Goal: Contribute content

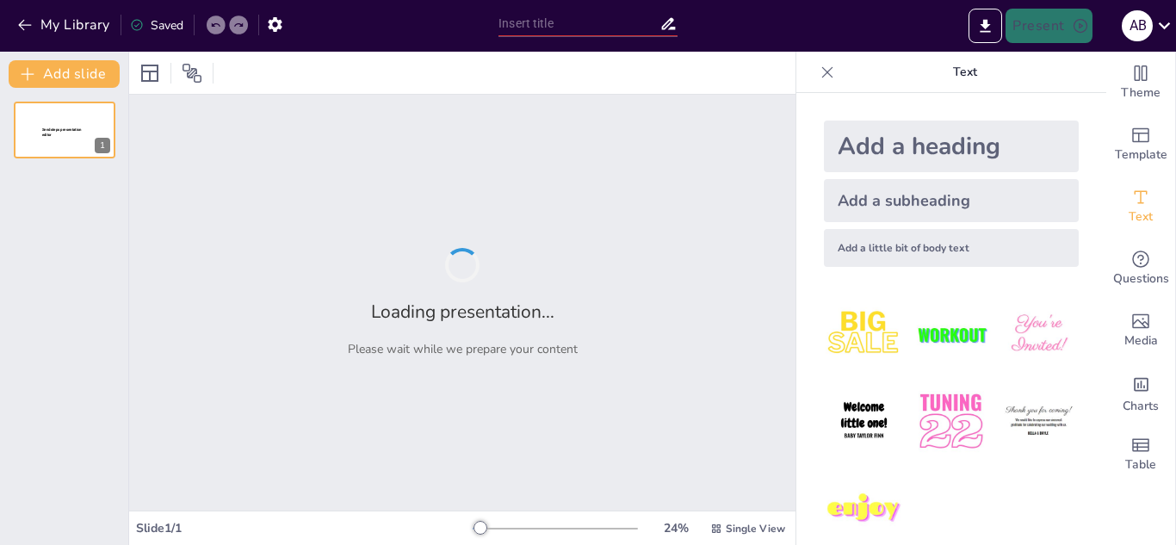
type input "Corporate Restructuring: Strategies for Enhanced Efficiency and Value Creation"
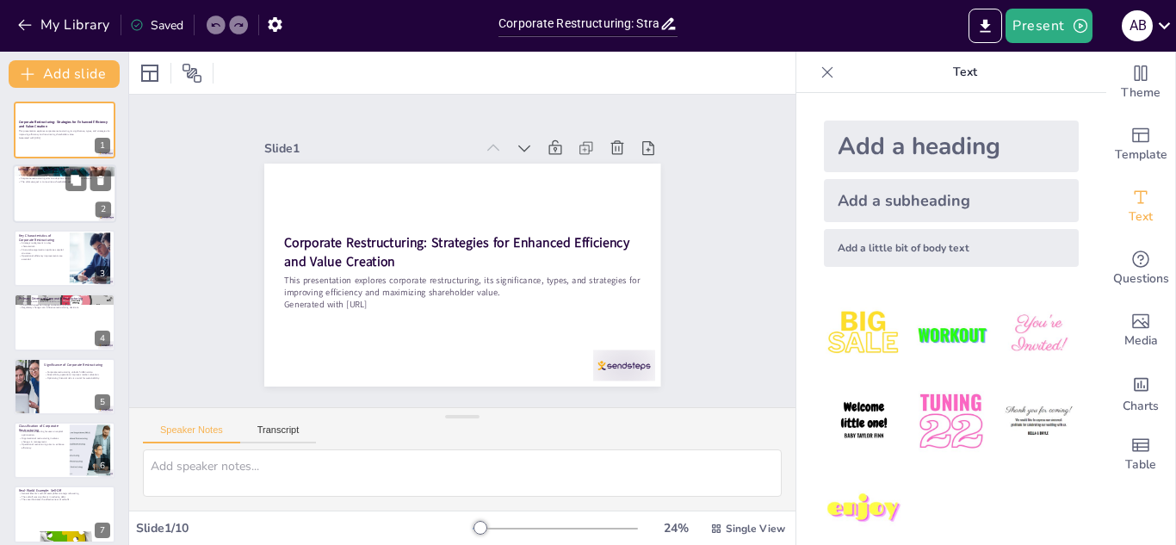
click at [59, 202] on div at bounding box center [64, 194] width 103 height 59
type textarea "Corporate restructuring is a crucial strategy that companies implement to enhan…"
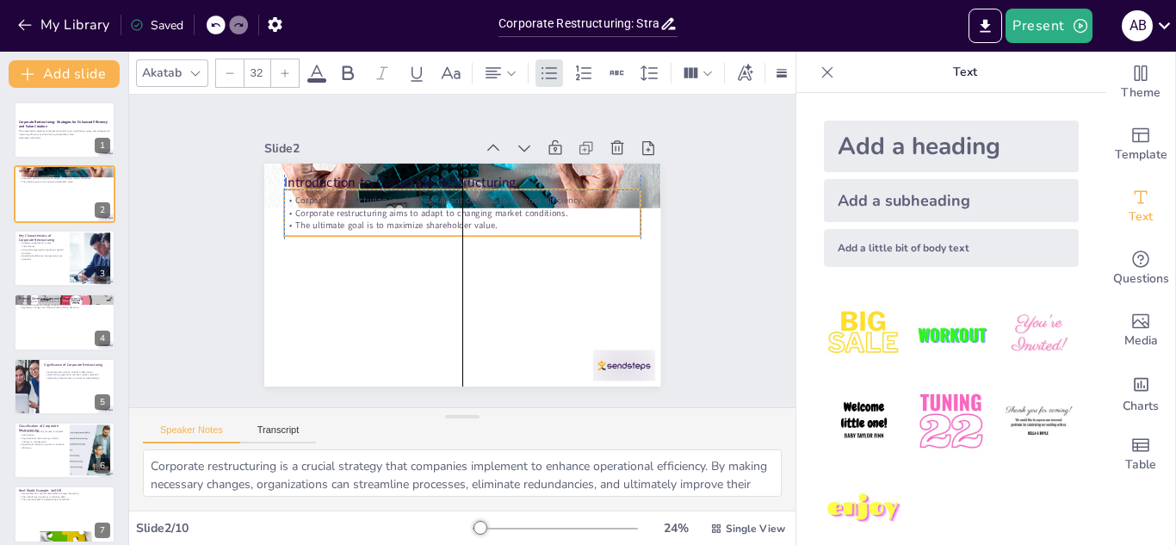
click at [339, 228] on div "Corporate restructuring involves significant changes to improve efficiency. Cor…" at bounding box center [467, 213] width 360 height 84
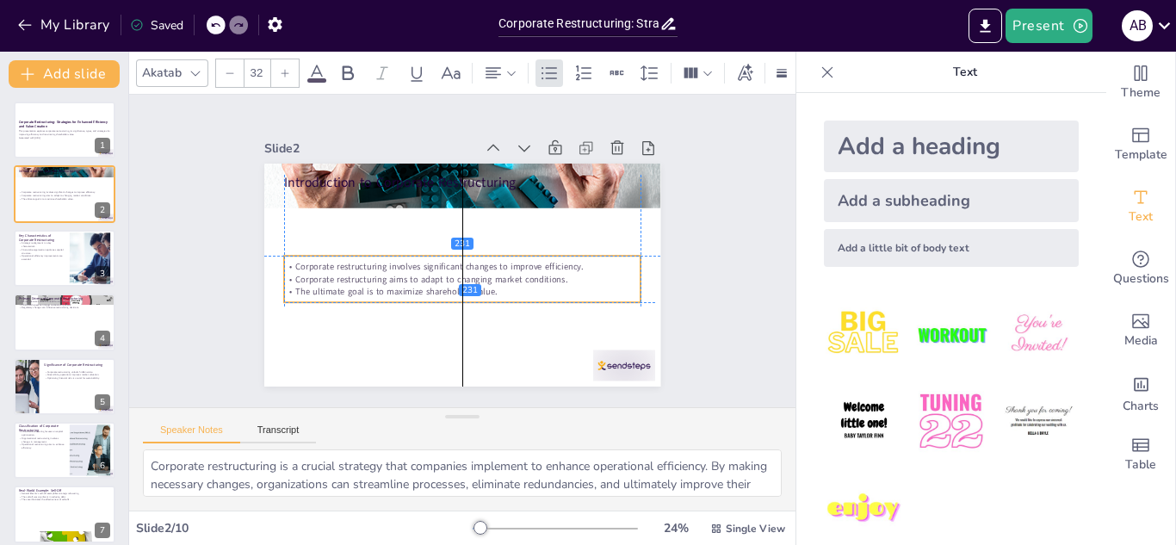
drag, startPoint x: 448, startPoint y: 227, endPoint x: 450, endPoint y: 298, distance: 70.6
click at [450, 164] on div "Introduction to Corporate Restructuring Corporate restructuring involves signif…" at bounding box center [462, 164] width 396 height 0
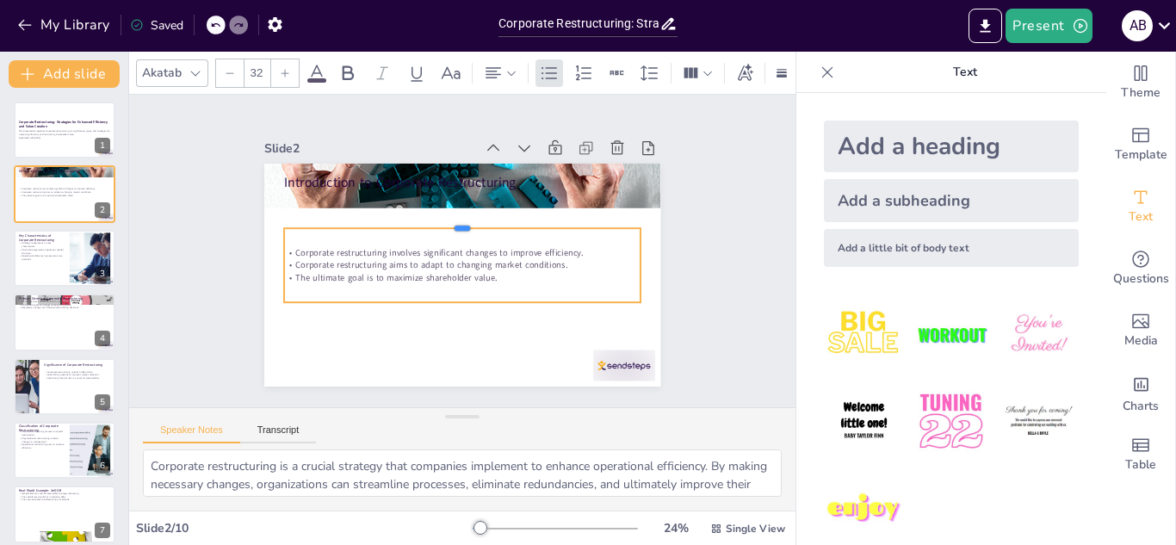
drag, startPoint x: 446, startPoint y: 249, endPoint x: 451, endPoint y: 221, distance: 28.0
click at [451, 221] on div at bounding box center [462, 221] width 357 height 14
click at [502, 191] on icon at bounding box center [514, 203] width 24 height 24
click at [406, 239] on div "Corporate restructuring involves significant changes to improve efficiency. Cor…" at bounding box center [462, 265] width 357 height 74
click at [277, 223] on div at bounding box center [284, 228] width 14 height 14
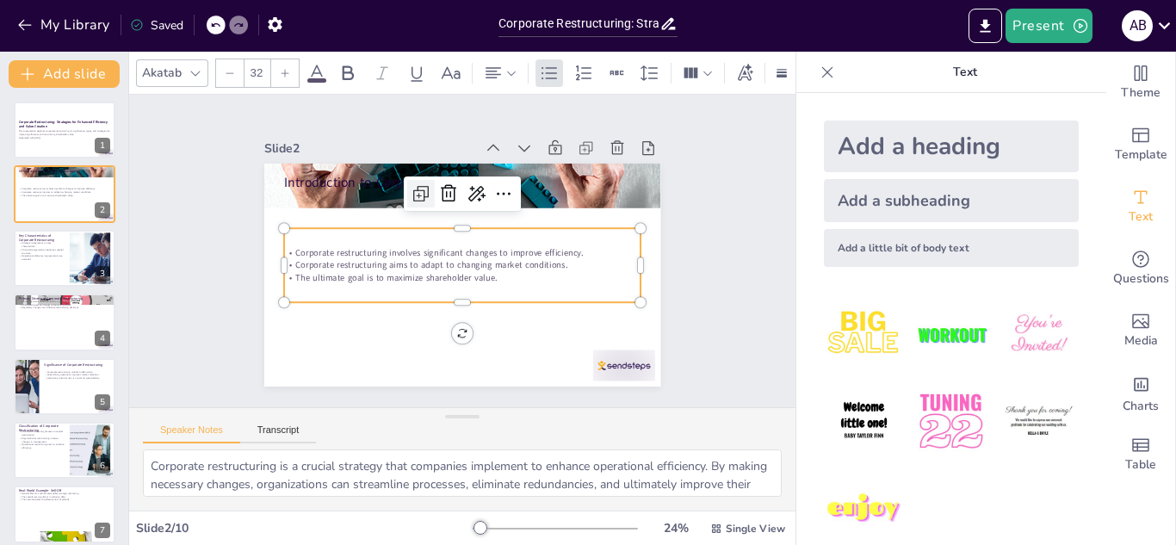
click at [417, 193] on icon at bounding box center [419, 195] width 5 height 5
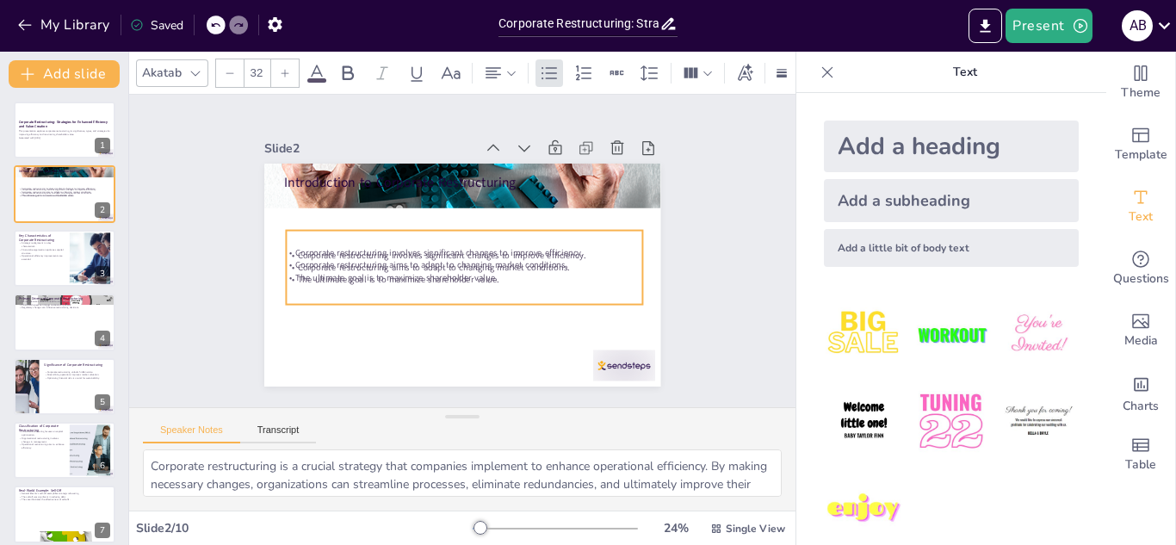
click at [456, 329] on div "Introduction to Corporate Restructuring Corporate restructuring involves signif…" at bounding box center [462, 275] width 396 height 223
click at [450, 329] on div "Introduction to Corporate Restructuring Corporate restructuring involves signif…" at bounding box center [462, 275] width 396 height 223
click at [412, 189] on icon at bounding box center [422, 196] width 21 height 21
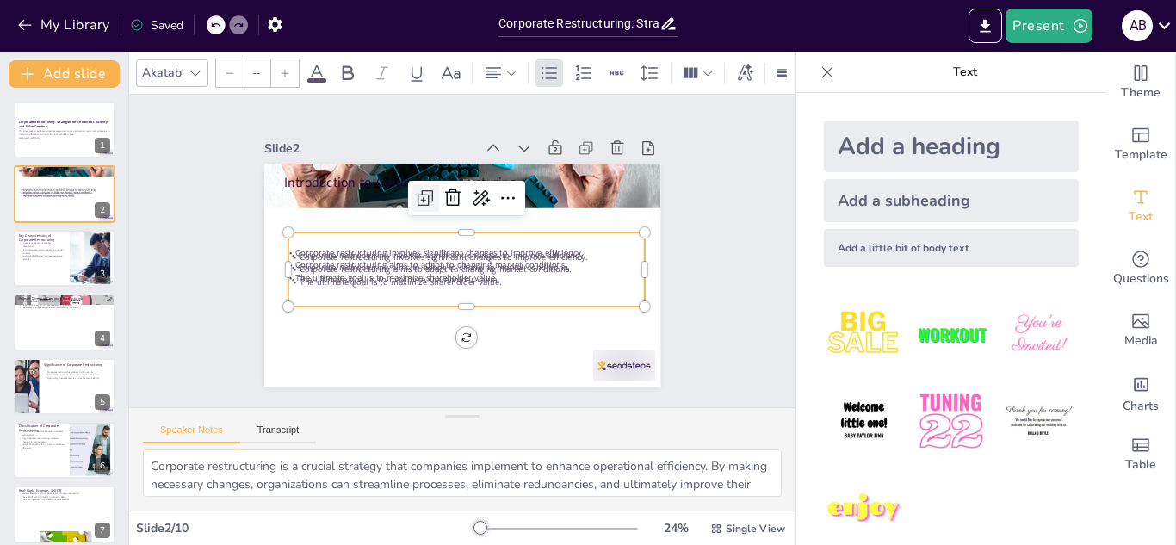
type input "32"
click at [285, 146] on div "Slide 2" at bounding box center [369, 148] width 210 height 16
click at [494, 144] on icon at bounding box center [503, 151] width 19 height 19
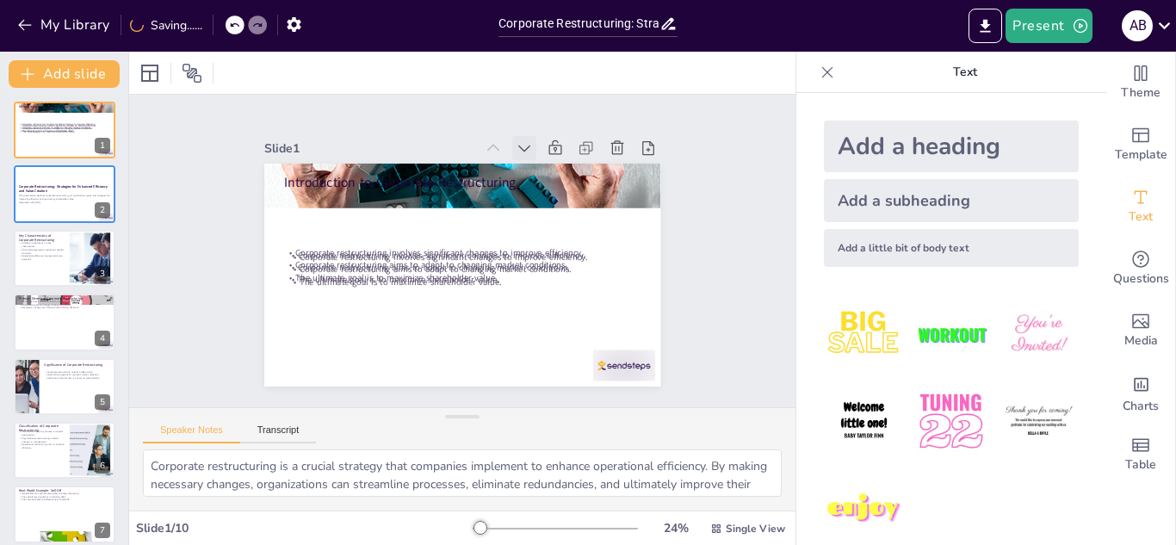
click at [516, 144] on icon at bounding box center [524, 148] width 17 height 17
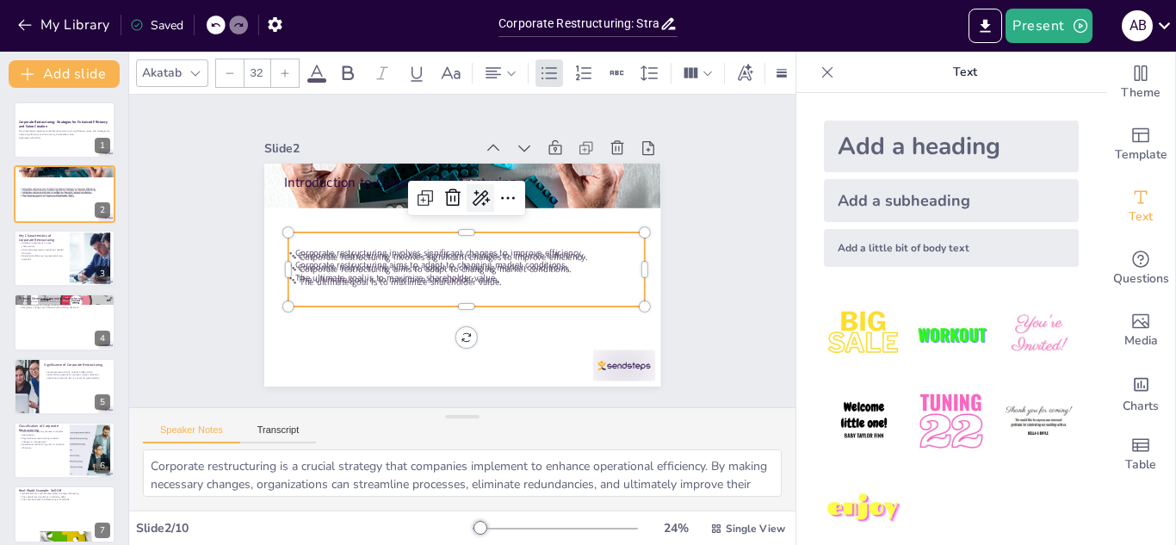
click at [472, 188] on icon at bounding box center [480, 198] width 21 height 21
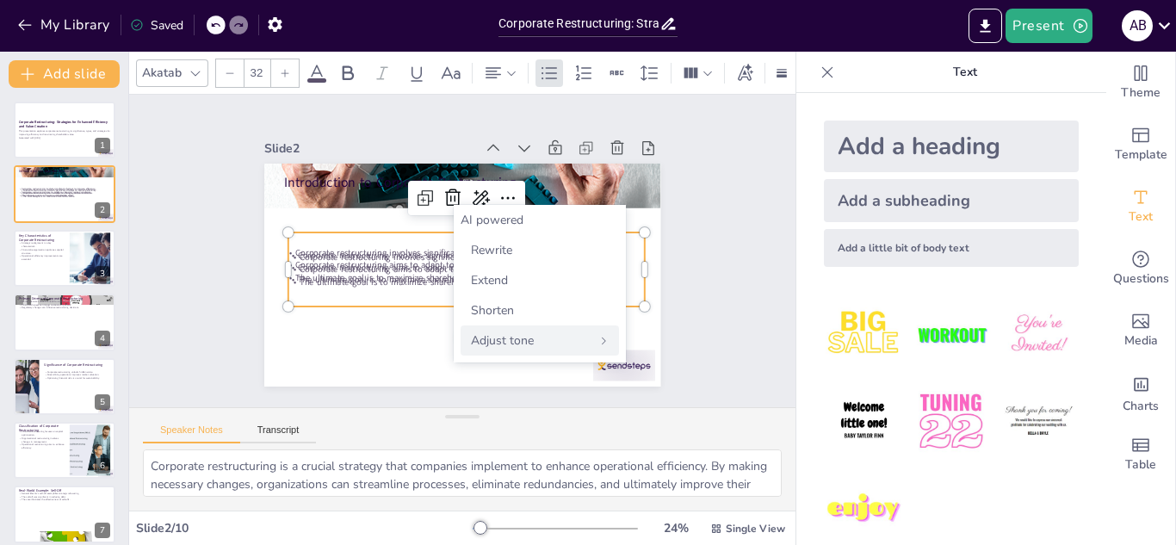
click at [483, 344] on span "Adjust tone" at bounding box center [502, 340] width 63 height 16
click at [491, 340] on span "Intellectual" at bounding box center [500, 340] width 59 height 16
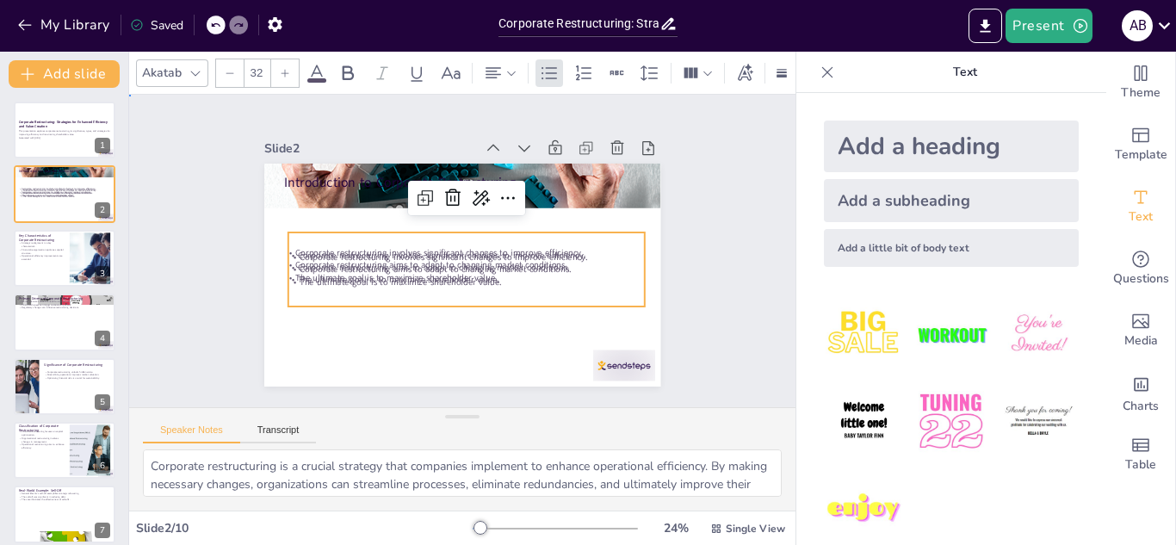
click at [694, 265] on div "Slide 1 Corporate Restructuring: Strategies for Enhanced Efficiency and Value C…" at bounding box center [462, 250] width 518 height 321
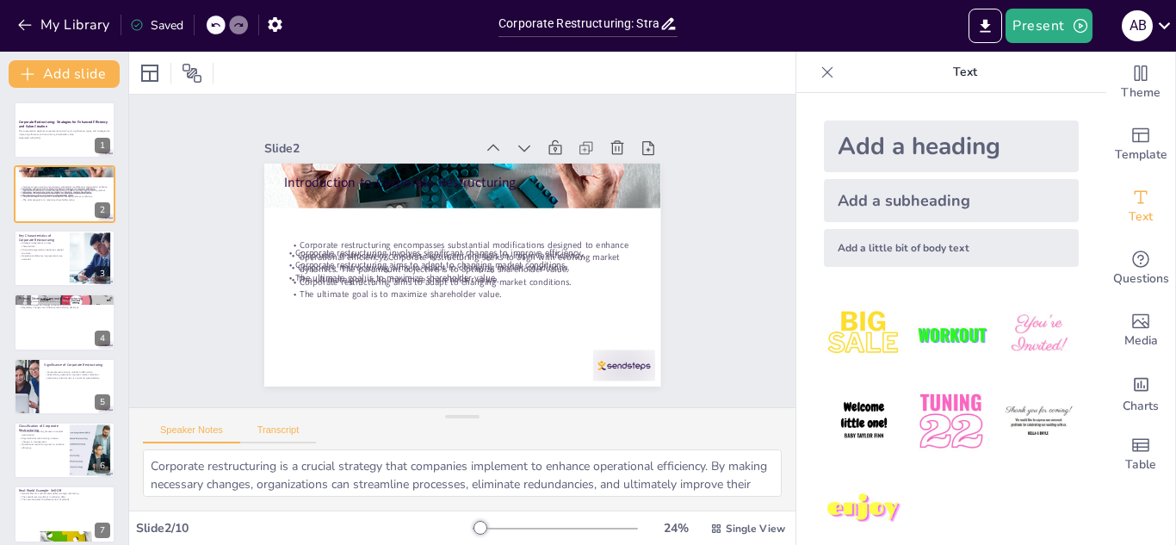
click at [278, 432] on button "Transcript" at bounding box center [278, 434] width 77 height 19
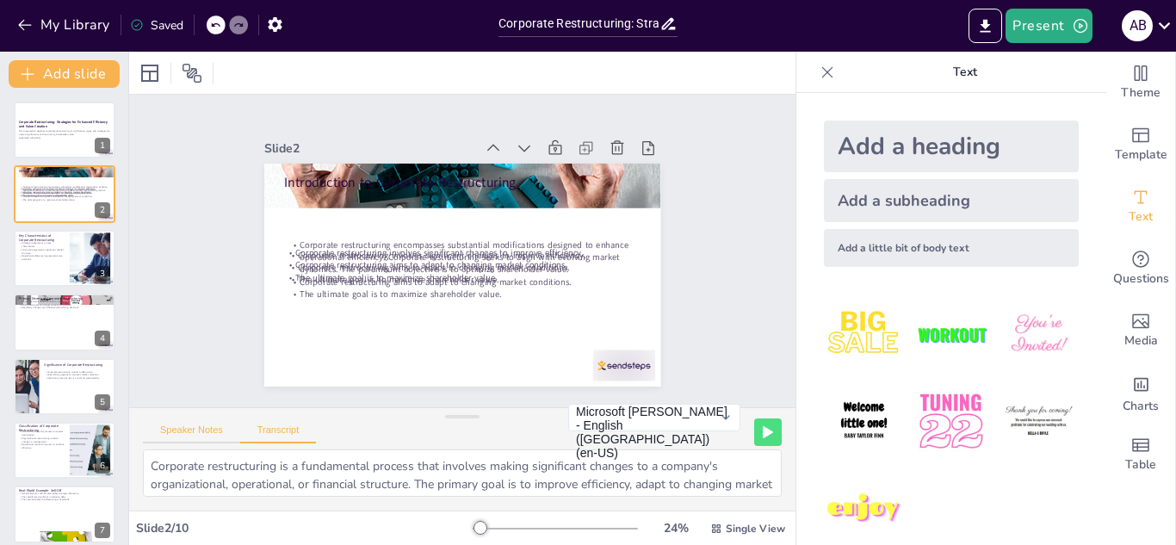
click at [197, 431] on button "Speaker Notes" at bounding box center [191, 434] width 97 height 19
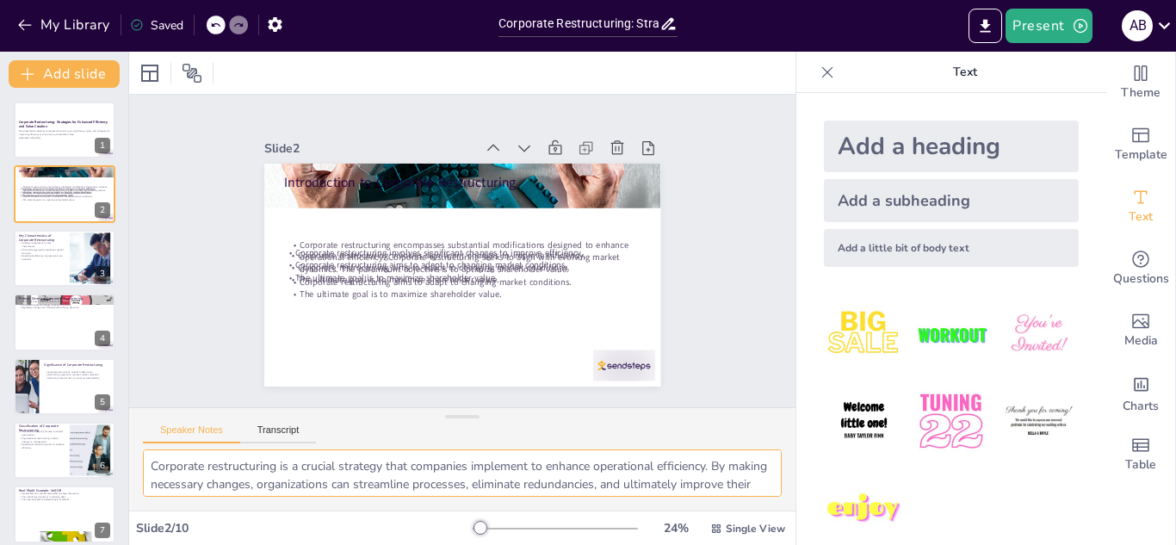
drag, startPoint x: 729, startPoint y: 487, endPoint x: 732, endPoint y: 476, distance: 10.9
click at [729, 486] on textarea "Corporate restructuring is a crucial strategy that companies implement to enhan…" at bounding box center [462, 473] width 639 height 47
drag, startPoint x: 249, startPoint y: 491, endPoint x: 145, endPoint y: 456, distance: 109.7
click at [144, 459] on textarea "Corporate restructuring is a crucial strategy that companies implement to enhan…" at bounding box center [462, 473] width 639 height 47
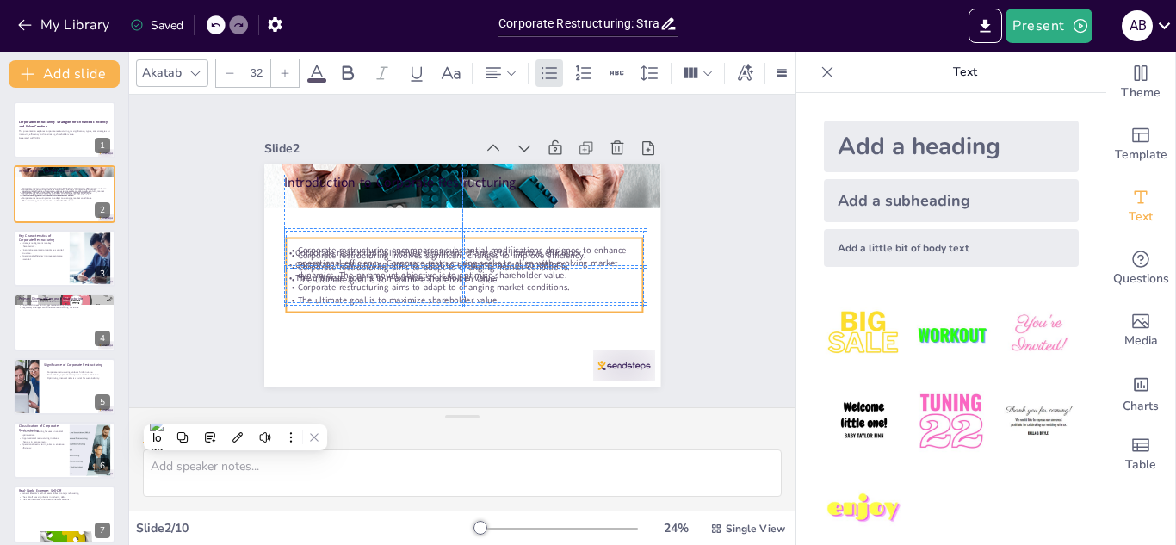
click at [468, 286] on div "Corporate restructuring encompasses substantial modifications designed to enhan…" at bounding box center [464, 276] width 357 height 62
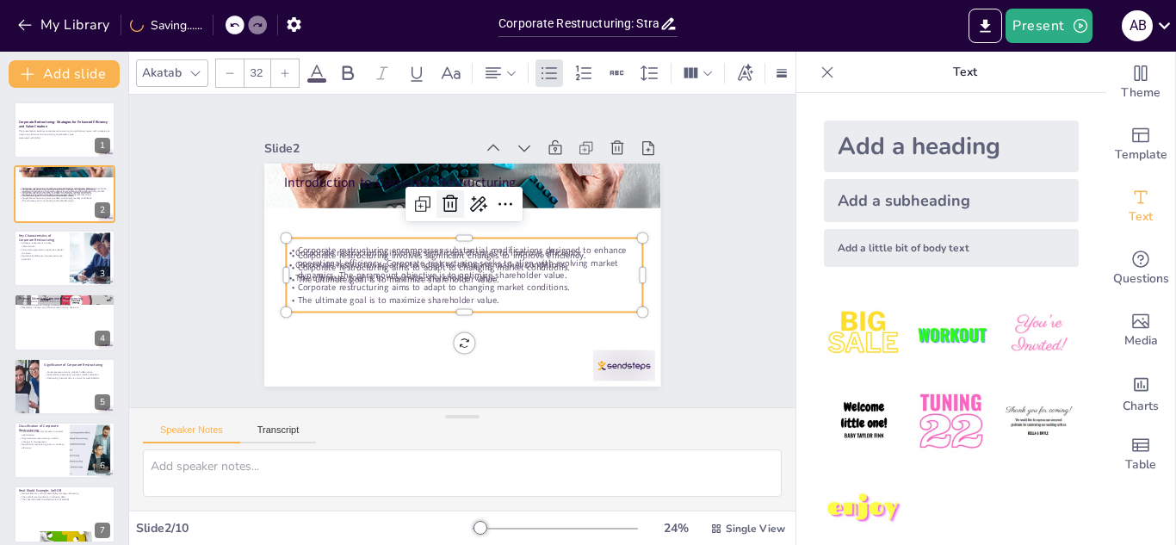
click at [441, 196] on icon at bounding box center [450, 204] width 21 height 21
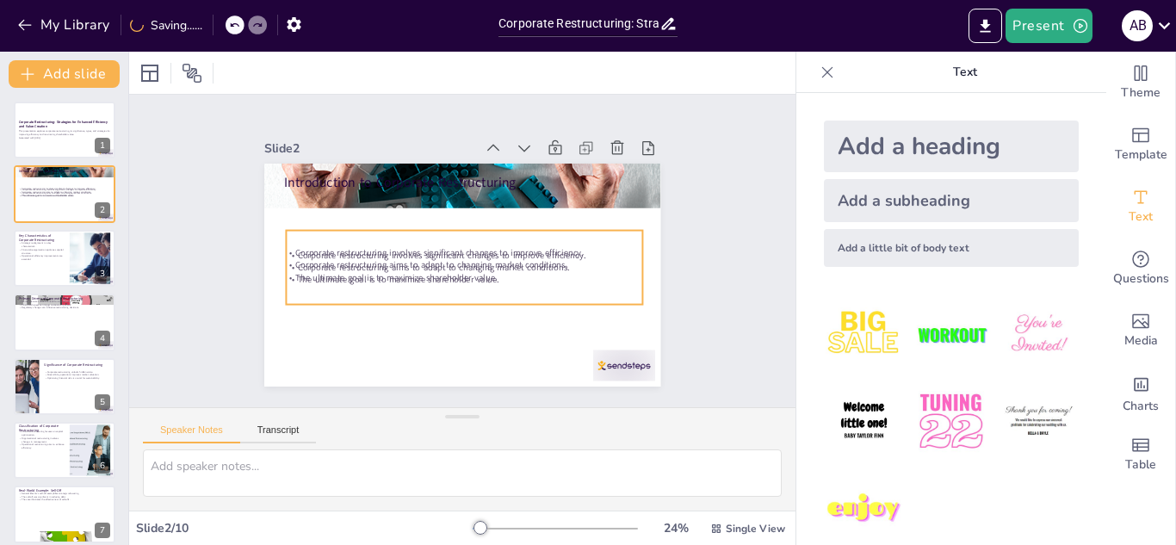
click at [439, 251] on p "Corporate restructuring involves significant changes to improve efficiency." at bounding box center [464, 255] width 357 height 12
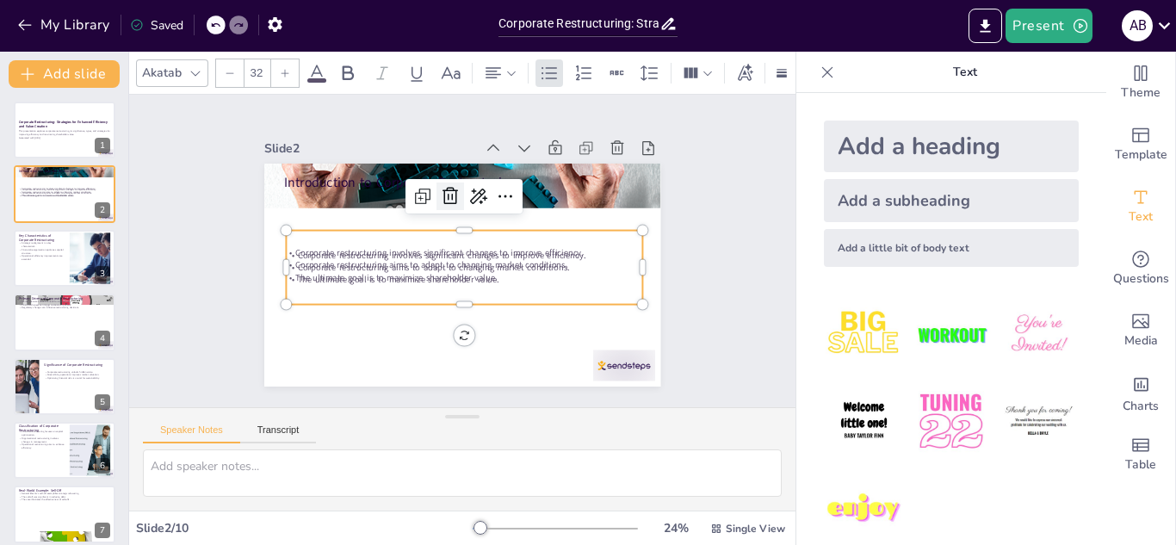
click at [445, 192] on icon at bounding box center [456, 194] width 22 height 22
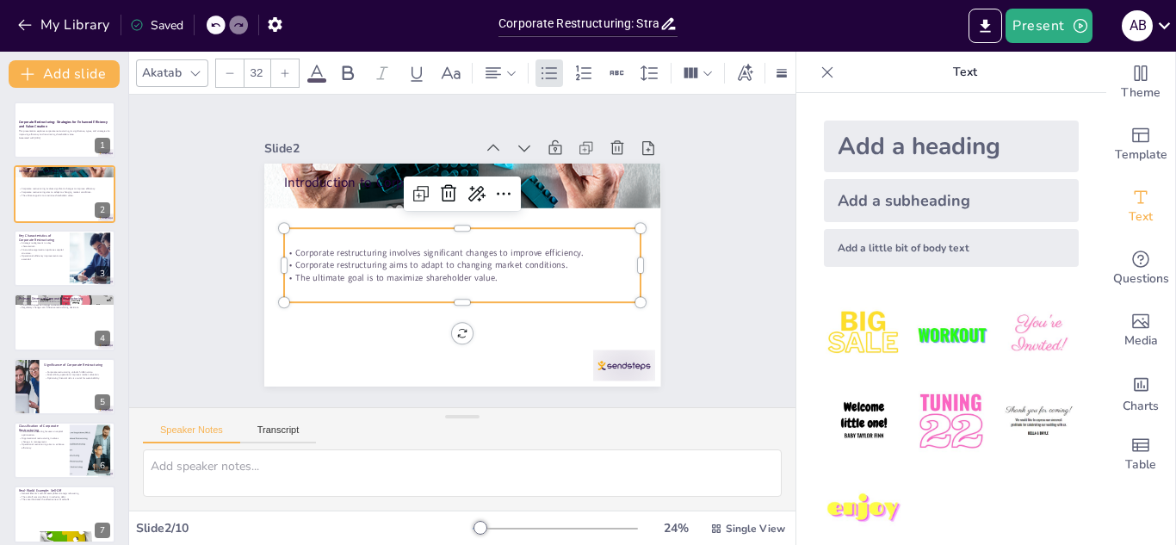
click at [437, 271] on p "The ultimate goal is to maximize shareholder value." at bounding box center [462, 277] width 357 height 12
click at [488, 272] on p "The ultimate goal is to maximize shareholder value." at bounding box center [460, 278] width 357 height 50
click at [443, 189] on icon at bounding box center [454, 193] width 22 height 22
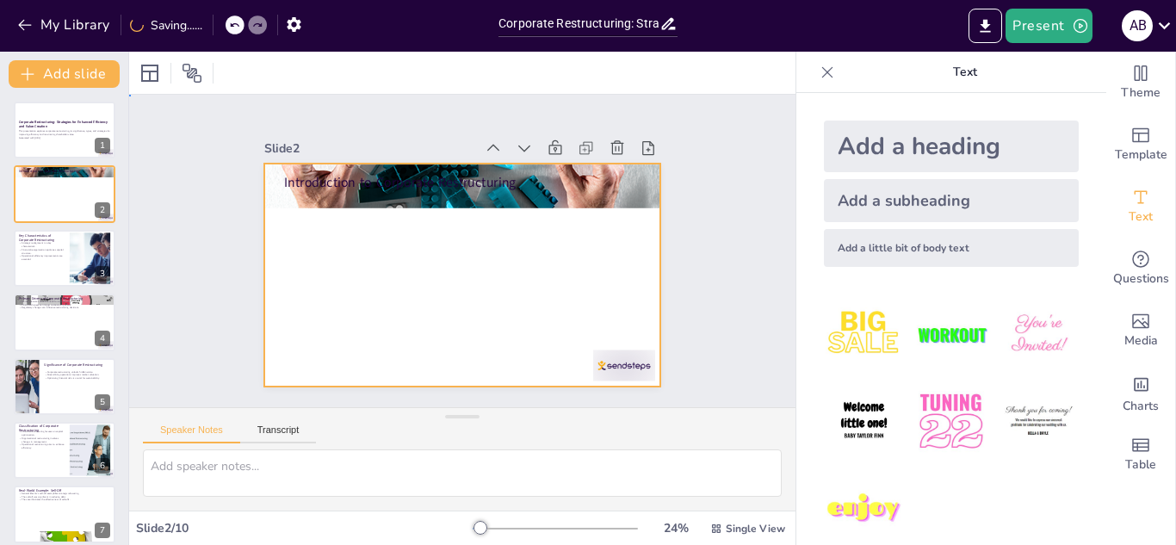
click at [415, 268] on div at bounding box center [460, 275] width 418 height 264
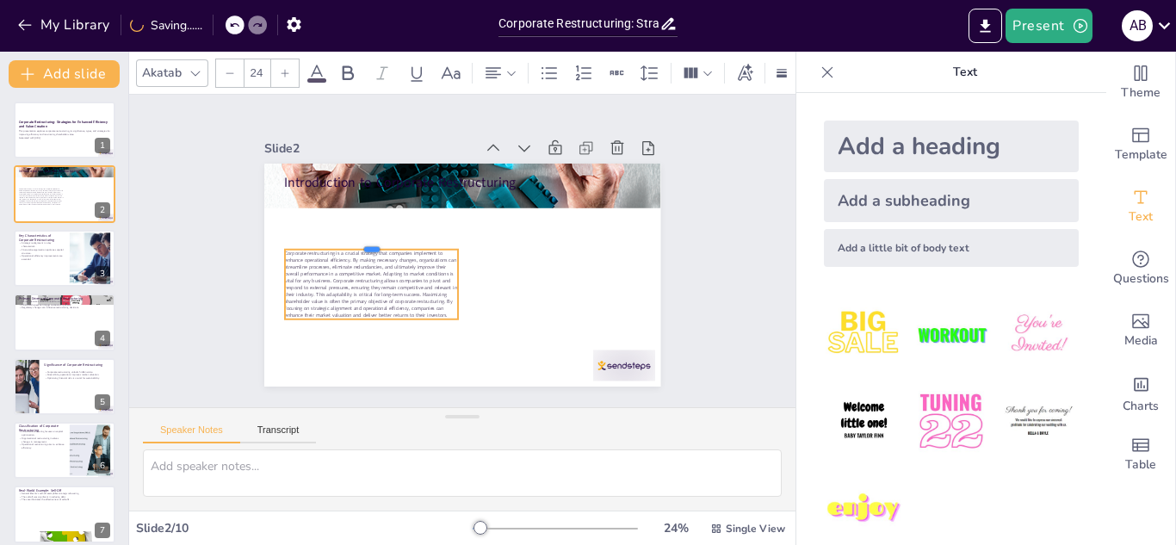
drag, startPoint x: 360, startPoint y: 176, endPoint x: 361, endPoint y: 248, distance: 72.3
click at [361, 248] on div "Introduction to Corporate Restructuring Corporate restructuring is a crucial st…" at bounding box center [462, 275] width 396 height 223
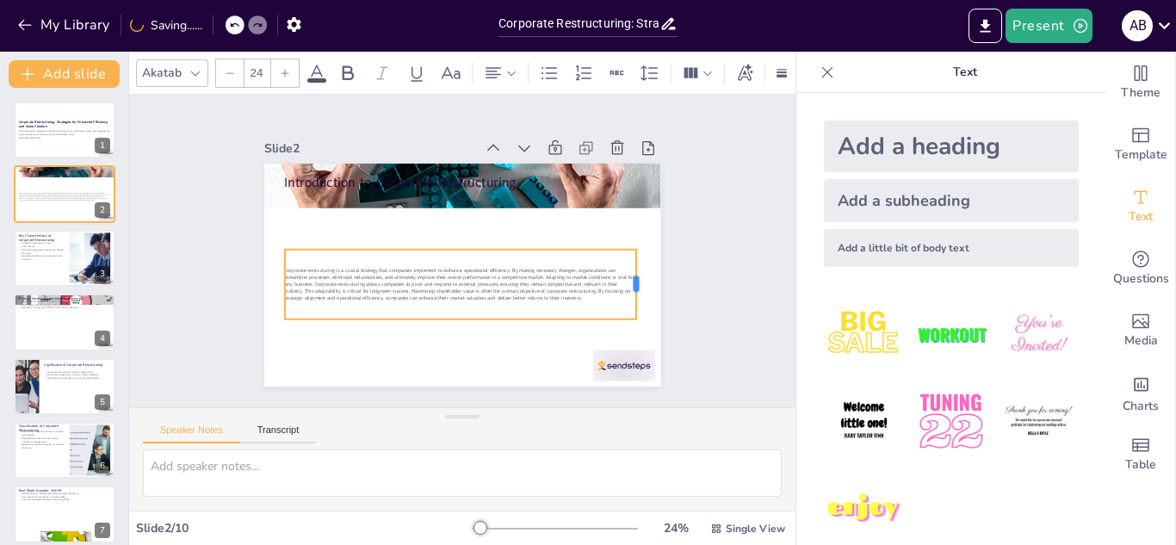
drag, startPoint x: 447, startPoint y: 274, endPoint x: 619, endPoint y: 289, distance: 172.9
click at [636, 289] on div at bounding box center [643, 285] width 14 height 70
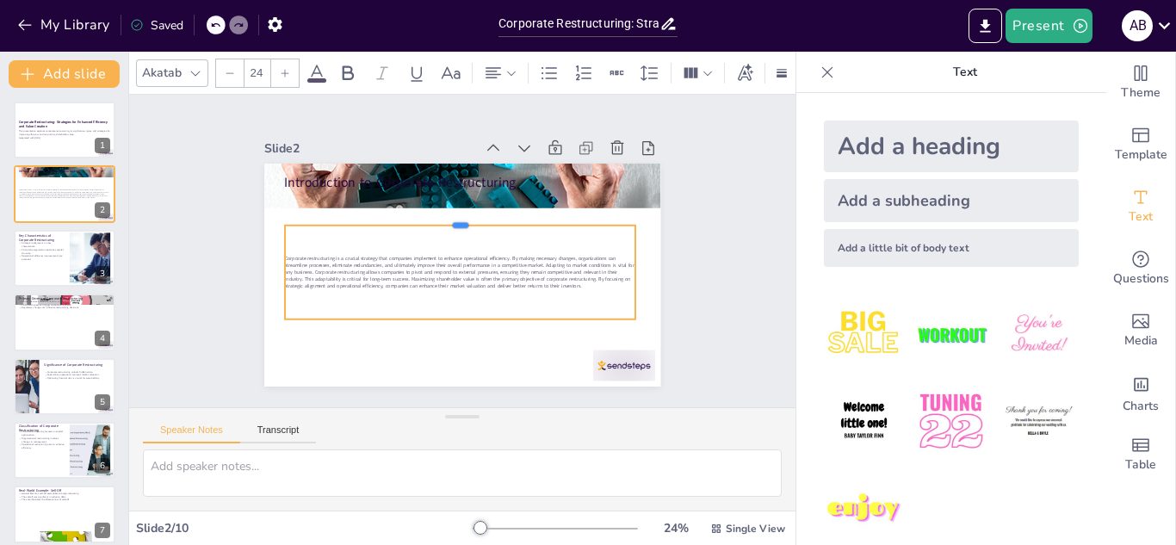
drag, startPoint x: 450, startPoint y: 243, endPoint x: 456, endPoint y: 219, distance: 24.9
click at [456, 219] on div at bounding box center [460, 219] width 350 height 14
click at [278, 219] on div at bounding box center [285, 226] width 14 height 14
click at [286, 68] on icon at bounding box center [285, 73] width 10 height 10
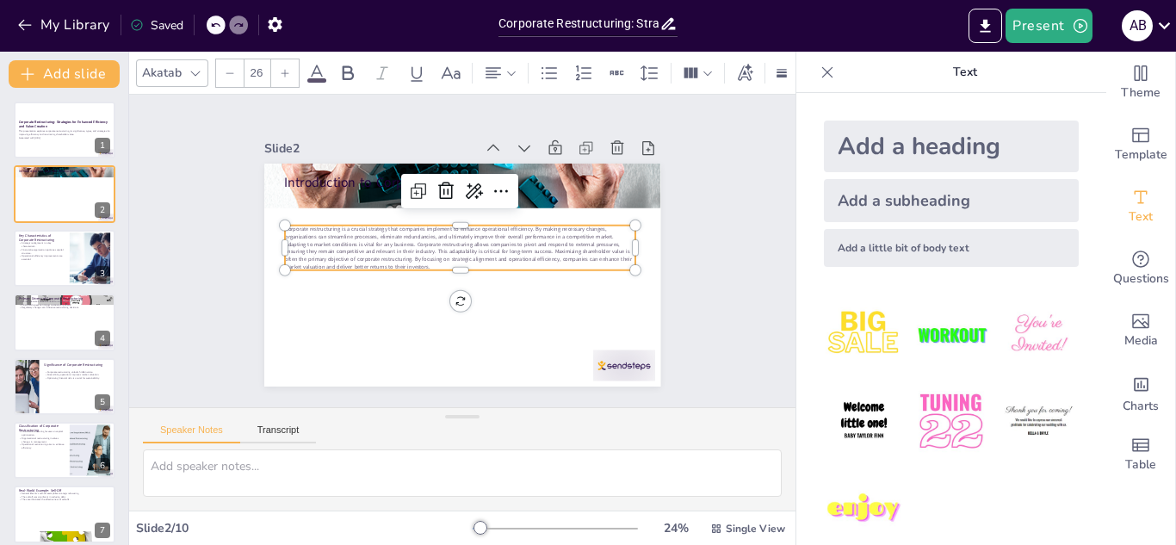
click at [286, 68] on icon at bounding box center [285, 73] width 10 height 10
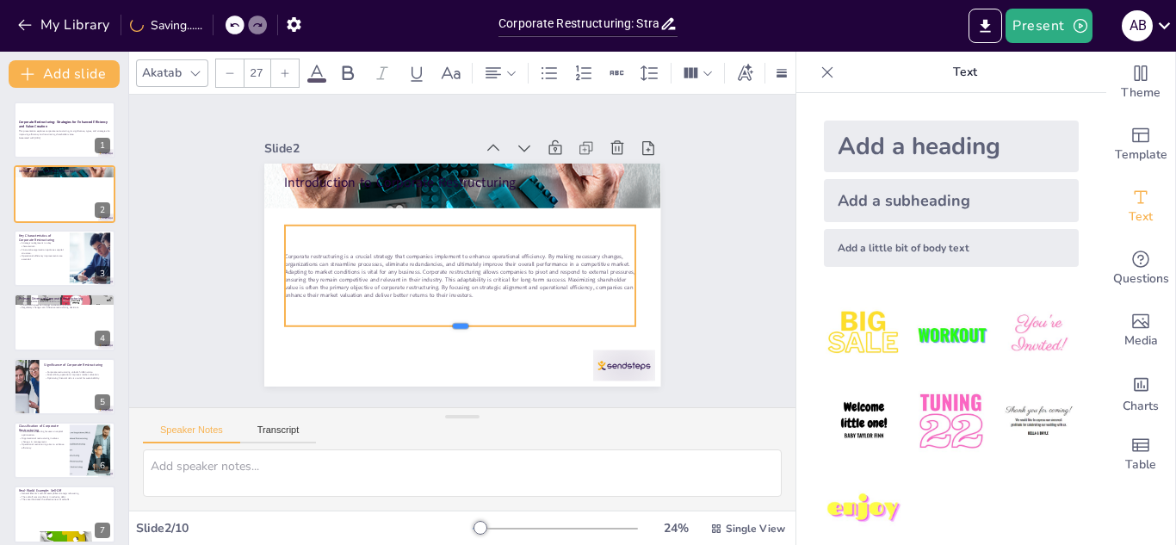
drag, startPoint x: 449, startPoint y: 267, endPoint x: 468, endPoint y: 321, distance: 57.5
click at [468, 326] on div at bounding box center [460, 333] width 350 height 14
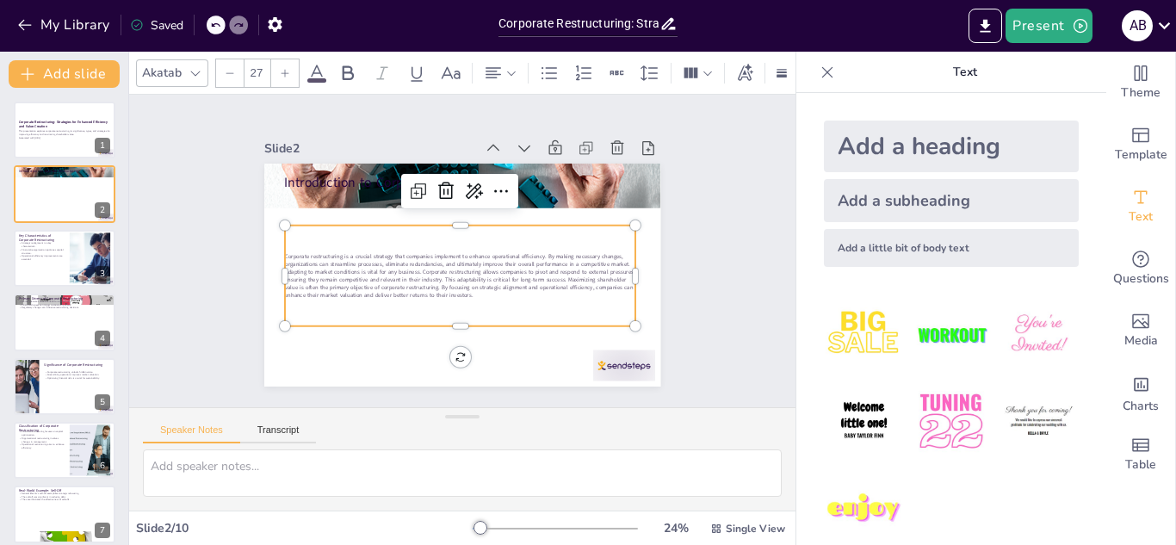
click at [287, 68] on icon at bounding box center [285, 73] width 10 height 10
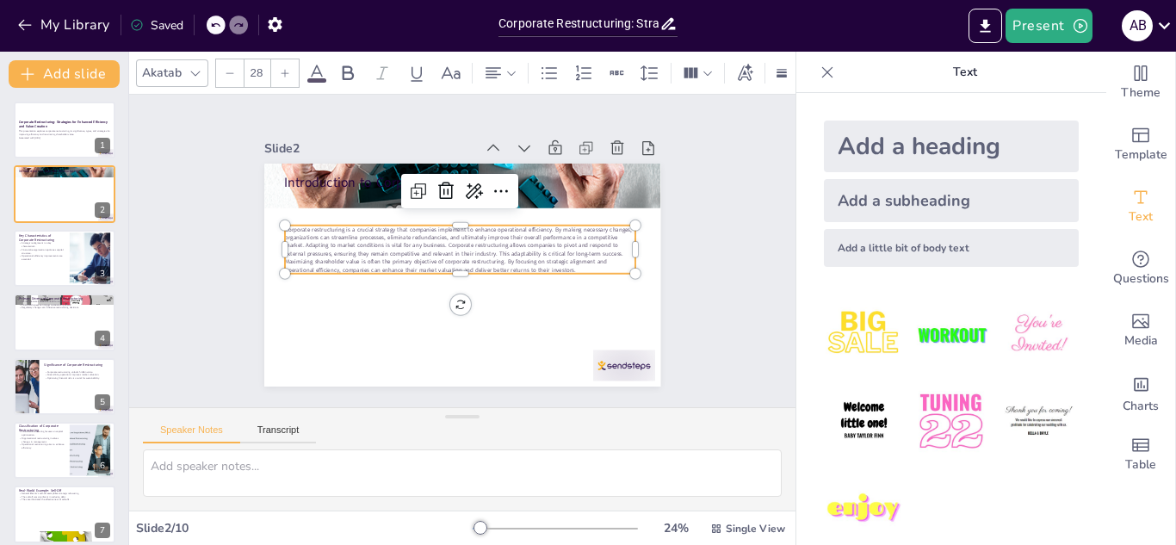
click at [287, 68] on icon at bounding box center [285, 73] width 10 height 10
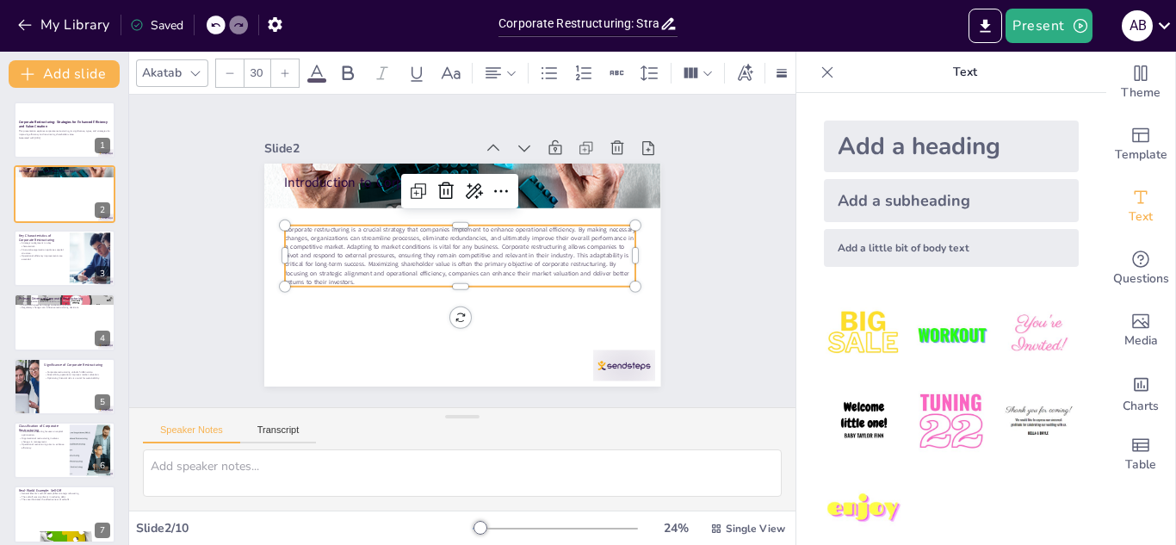
click at [287, 68] on icon at bounding box center [285, 73] width 10 height 10
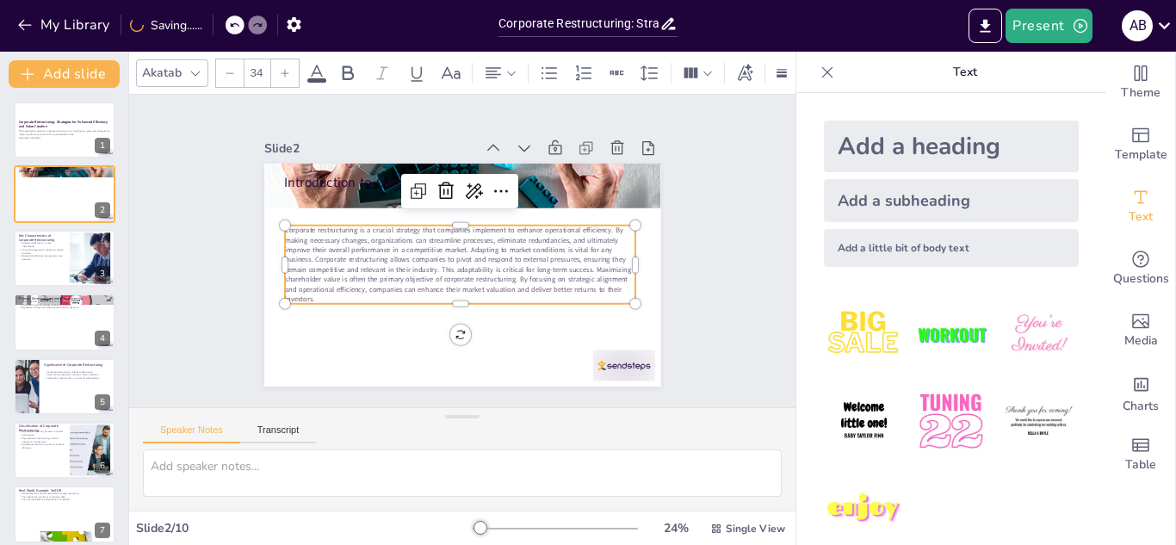
click at [287, 68] on icon at bounding box center [285, 73] width 10 height 10
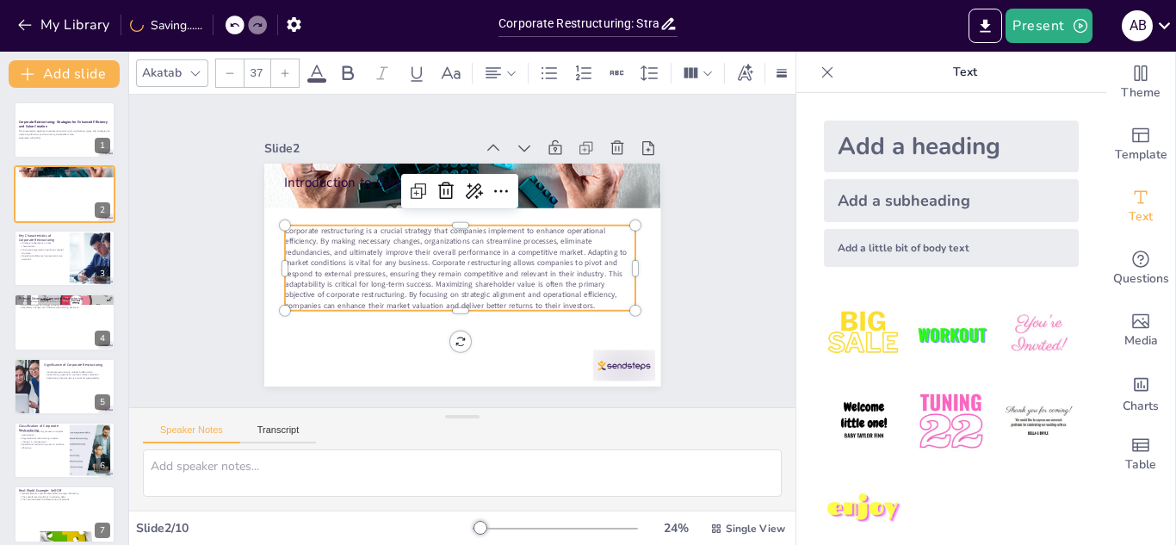
click at [287, 68] on icon at bounding box center [285, 73] width 10 height 10
type input "39"
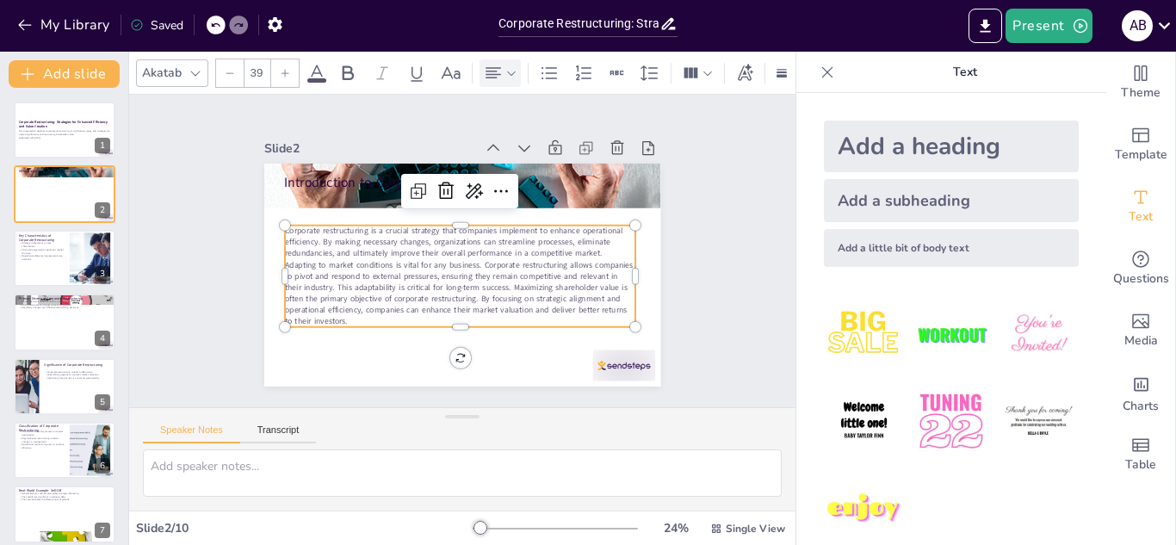
click at [497, 67] on icon at bounding box center [494, 72] width 16 height 11
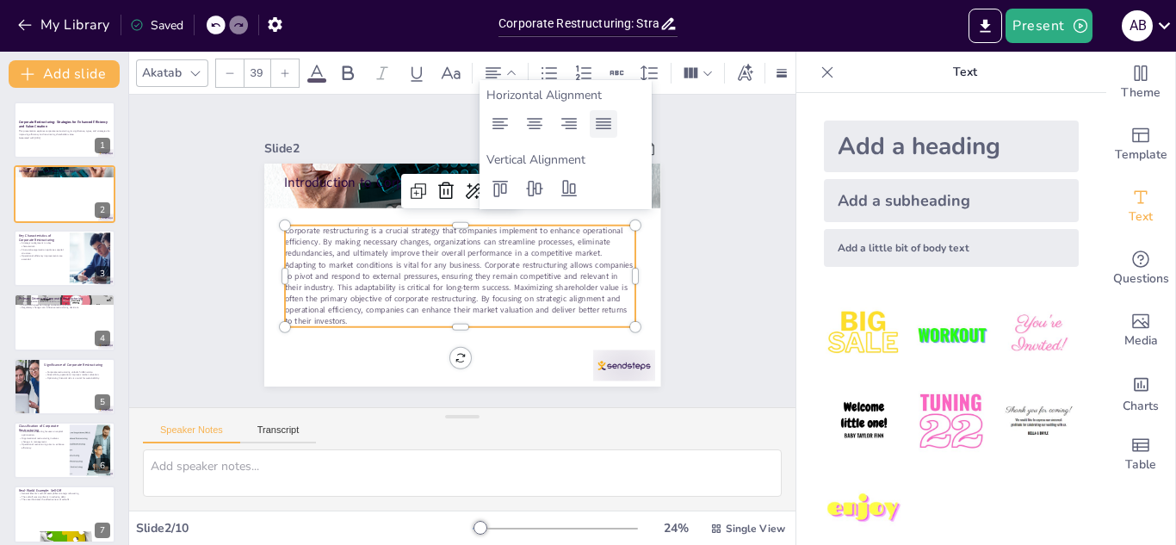
click at [605, 123] on icon at bounding box center [603, 124] width 21 height 21
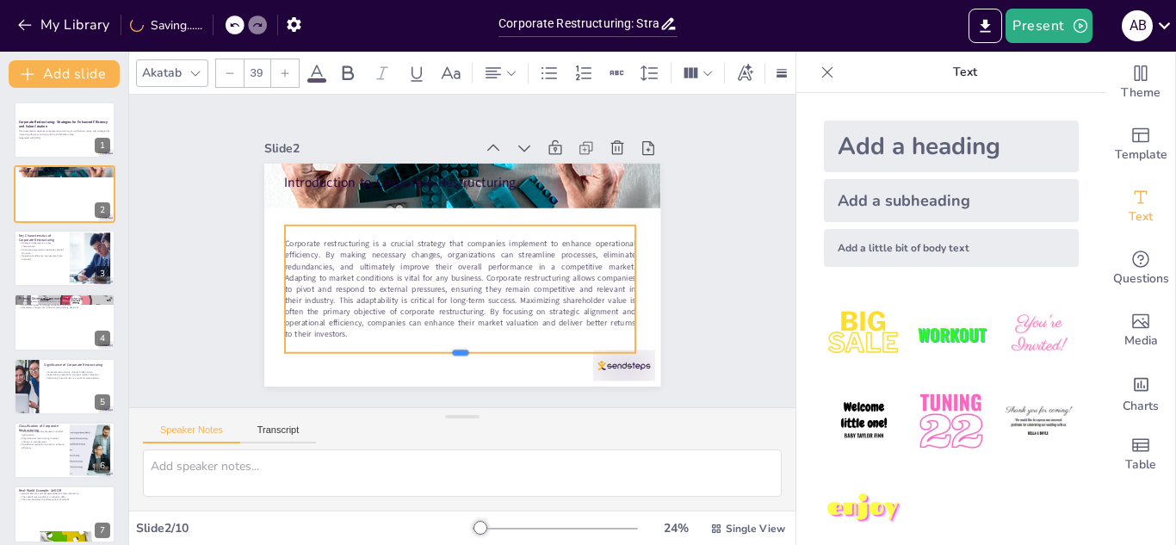
drag, startPoint x: 450, startPoint y: 324, endPoint x: 458, endPoint y: 350, distance: 27.0
click at [458, 352] on div at bounding box center [460, 359] width 350 height 14
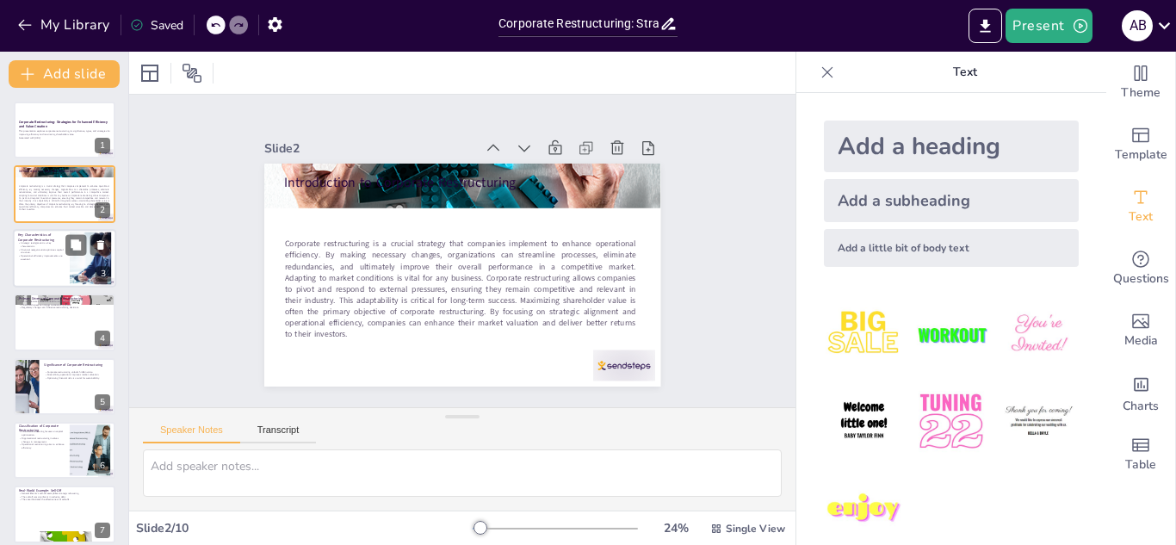
click at [71, 256] on div at bounding box center [90, 258] width 78 height 53
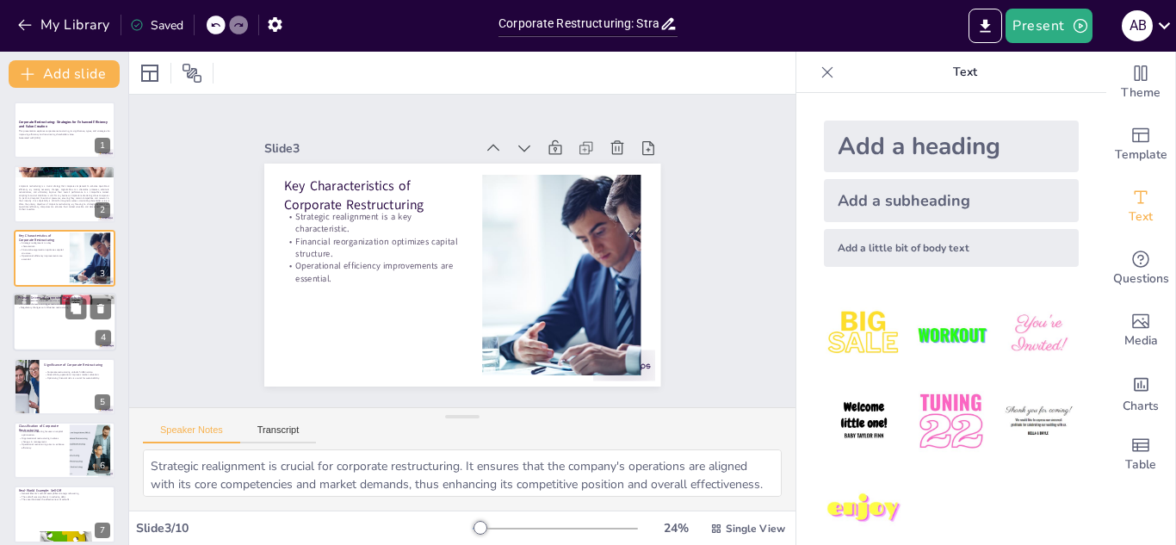
click at [62, 346] on div at bounding box center [64, 322] width 103 height 59
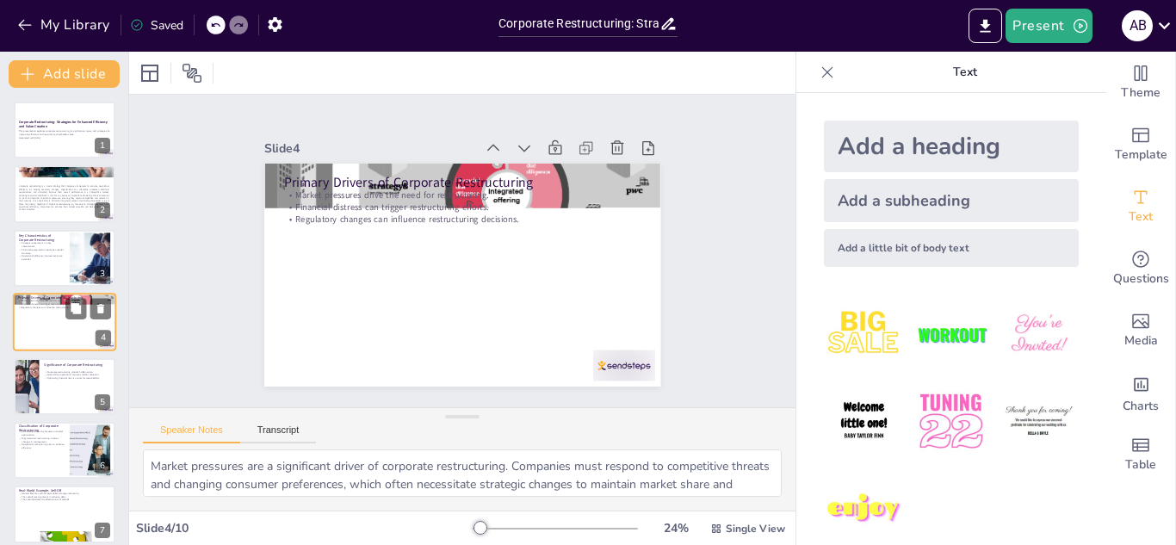
scroll to position [6, 0]
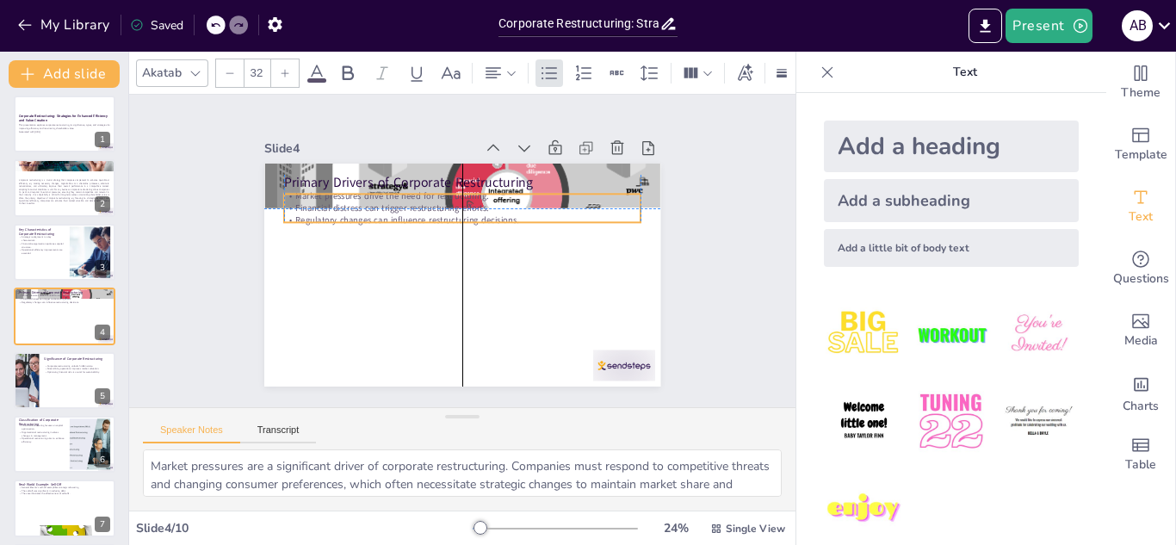
click at [376, 164] on div "Primary Drivers of Corporate Restructuring Market pressures drive the need for …" at bounding box center [462, 164] width 396 height 0
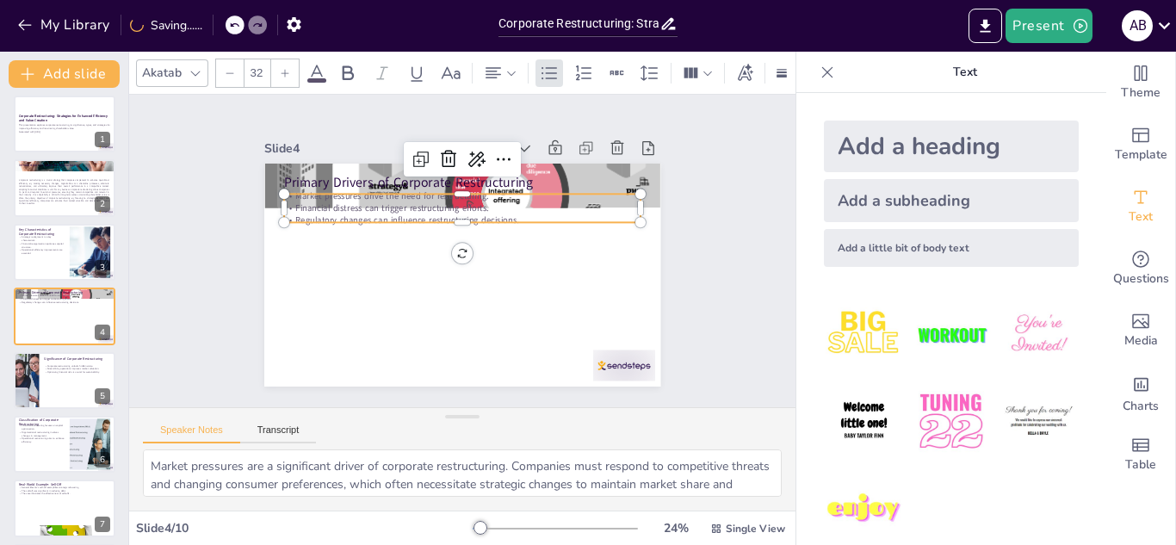
click at [449, 214] on p "Regulatory changes can influence restructuring decisions." at bounding box center [462, 220] width 357 height 12
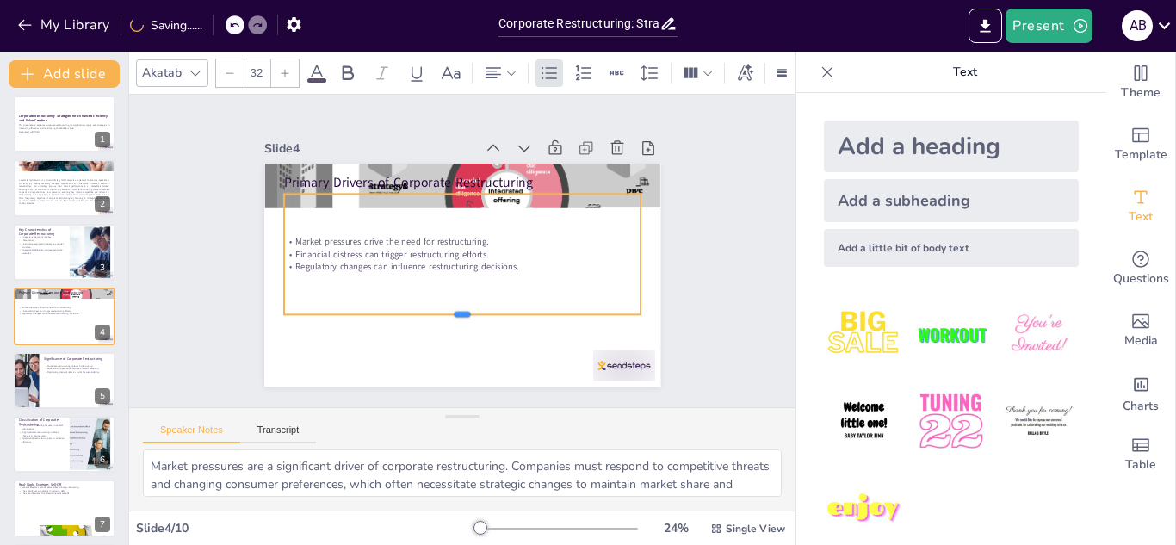
drag, startPoint x: 447, startPoint y: 220, endPoint x: 458, endPoint y: 295, distance: 75.7
click at [456, 314] on div at bounding box center [462, 321] width 357 height 14
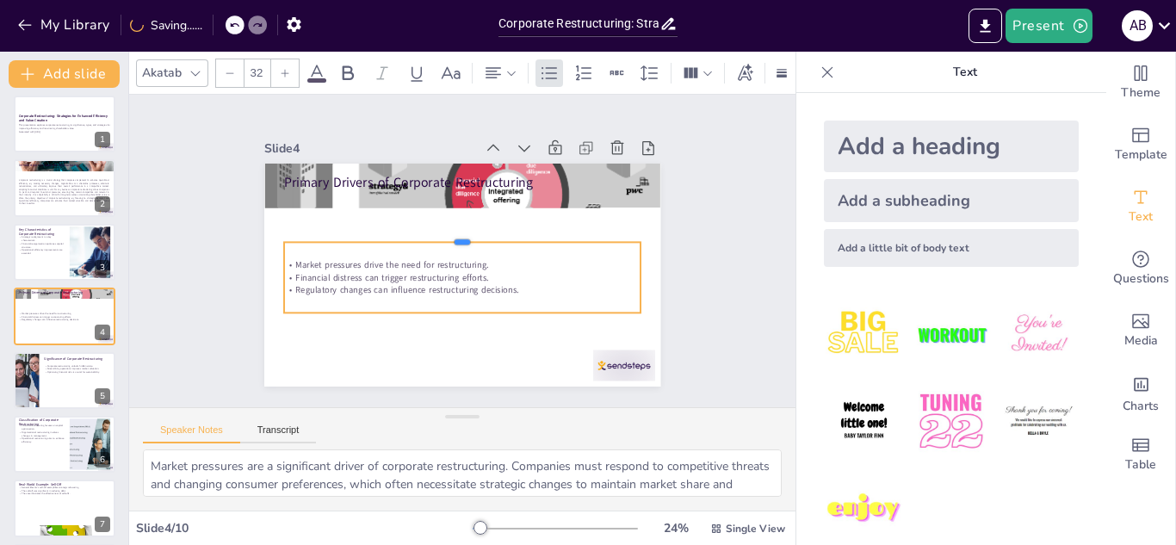
drag, startPoint x: 449, startPoint y: 189, endPoint x: 444, endPoint y: 233, distance: 44.1
click at [444, 233] on div at bounding box center [464, 235] width 357 height 51
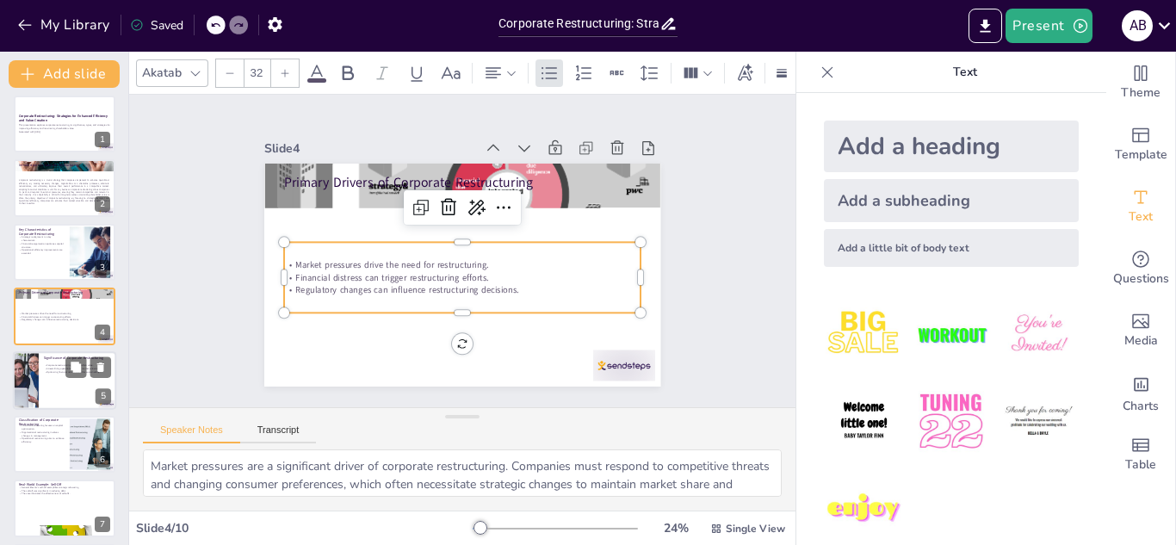
click at [79, 393] on div at bounding box center [64, 380] width 103 height 59
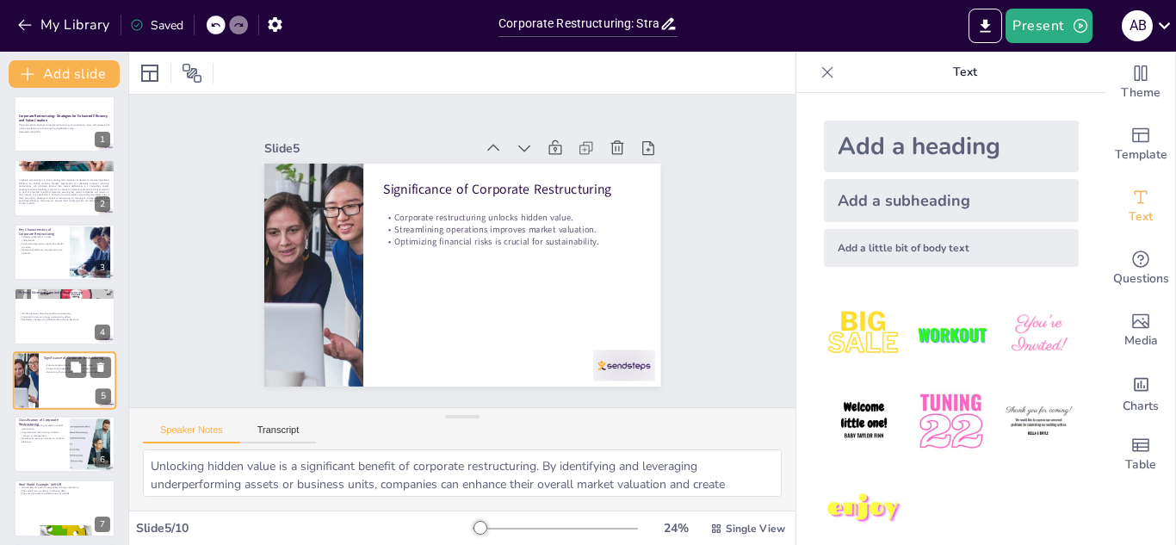
scroll to position [70, 0]
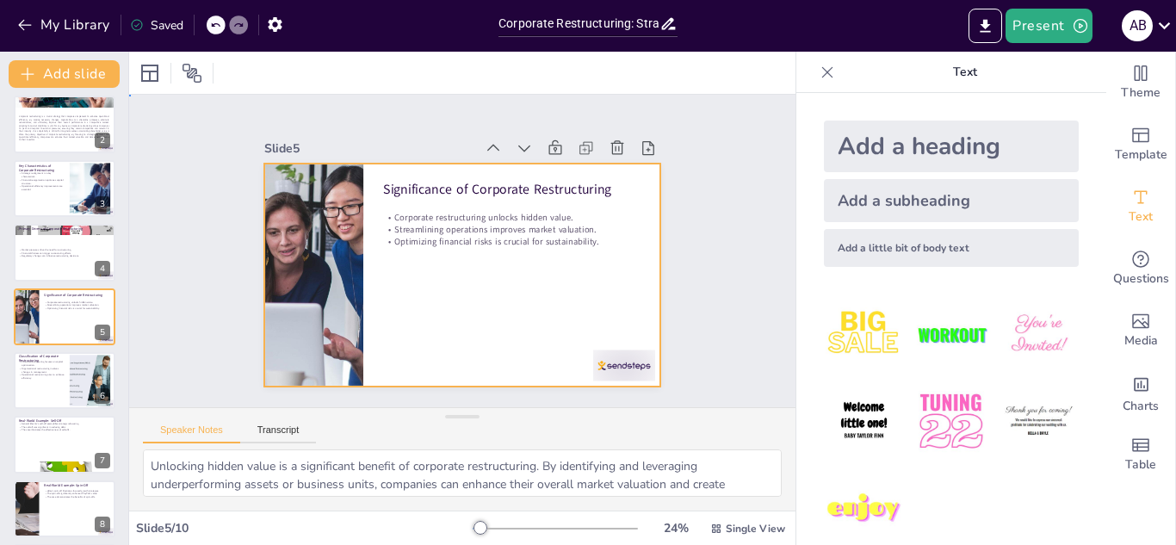
click at [476, 307] on div at bounding box center [462, 275] width 396 height 223
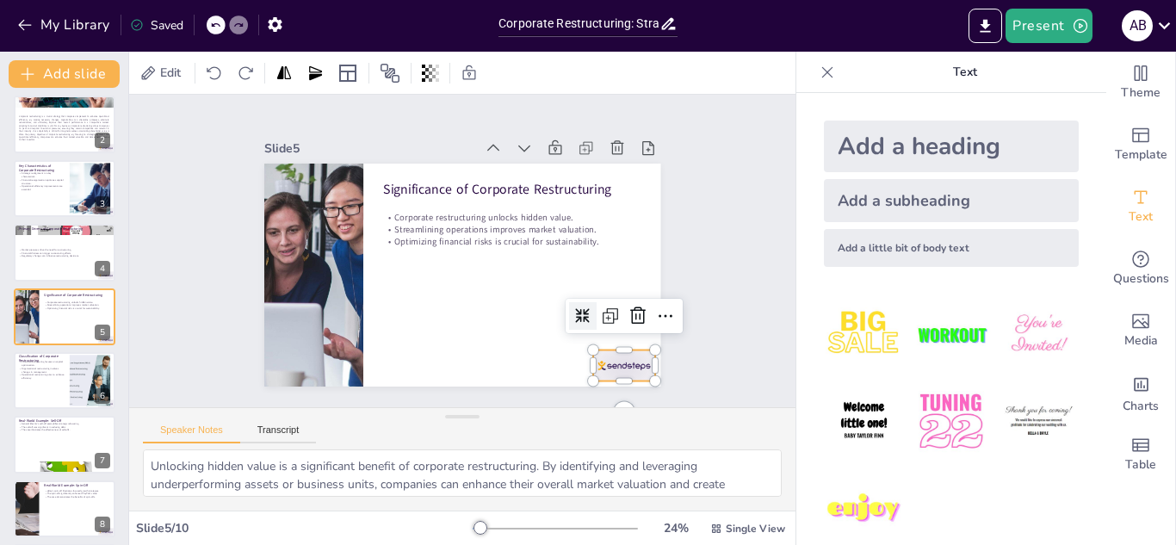
click at [628, 363] on div at bounding box center [611, 381] width 65 height 37
click at [628, 311] on icon at bounding box center [638, 316] width 21 height 21
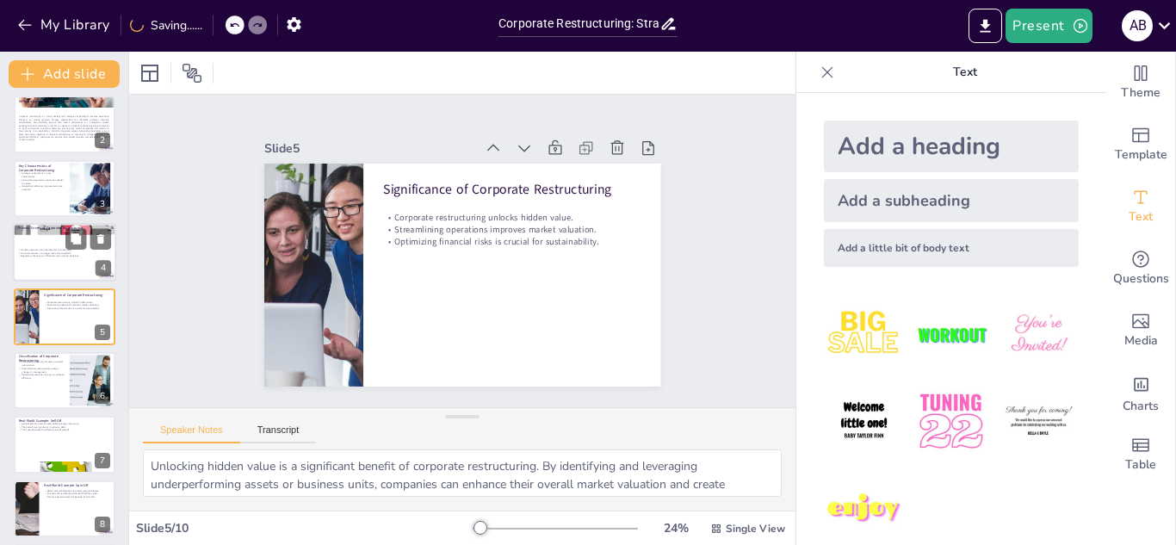
click at [66, 252] on p "Financial distress can trigger restructuring efforts." at bounding box center [64, 252] width 93 height 3
type textarea "Market pressures are a significant driver of corporate restructuring. Companies…"
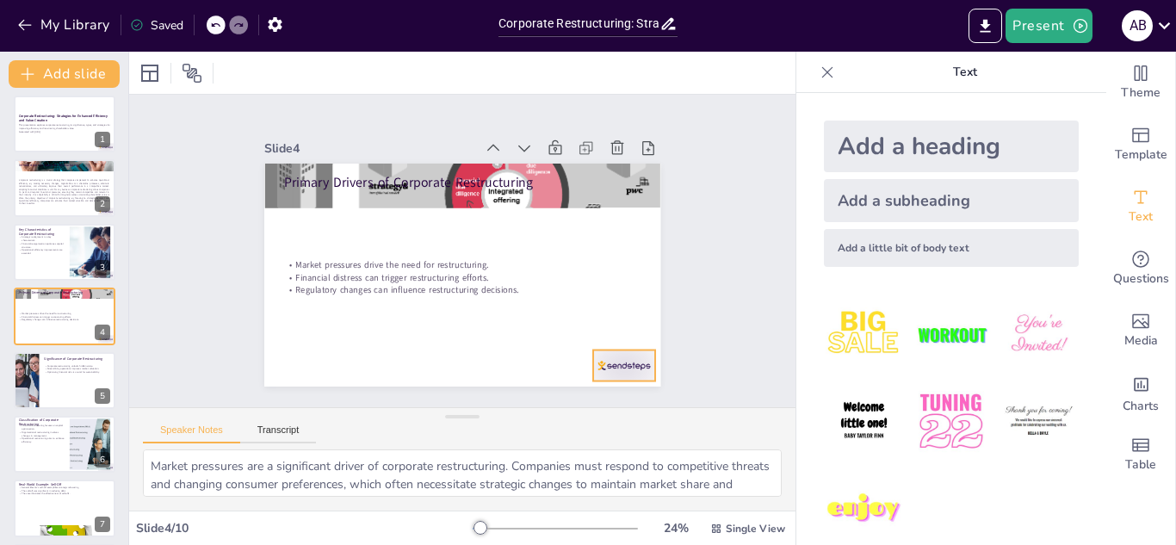
click at [593, 350] on div at bounding box center [624, 365] width 62 height 31
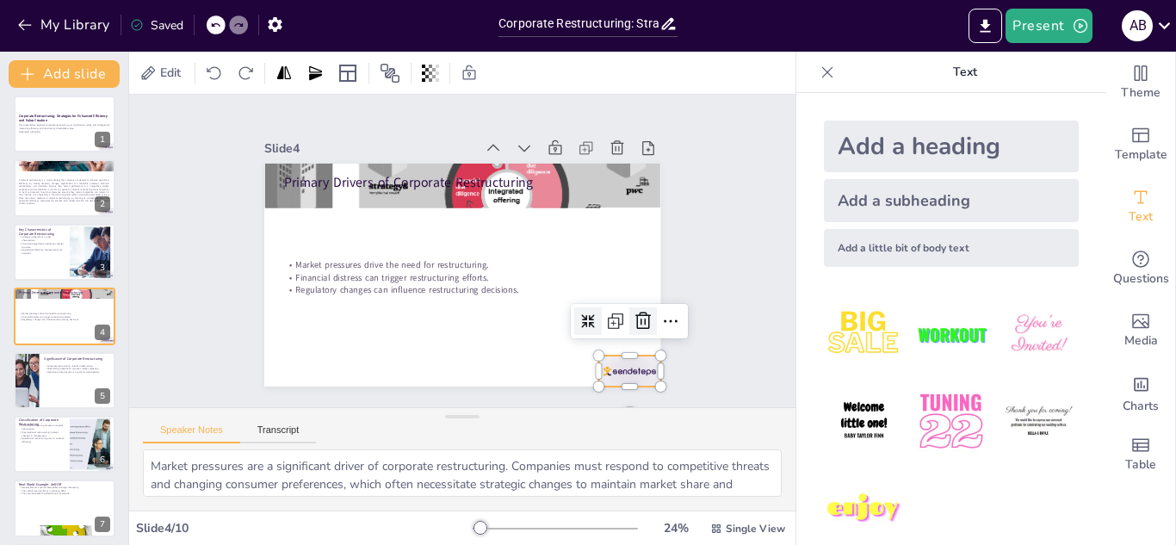
click at [633, 313] on icon at bounding box center [643, 321] width 21 height 21
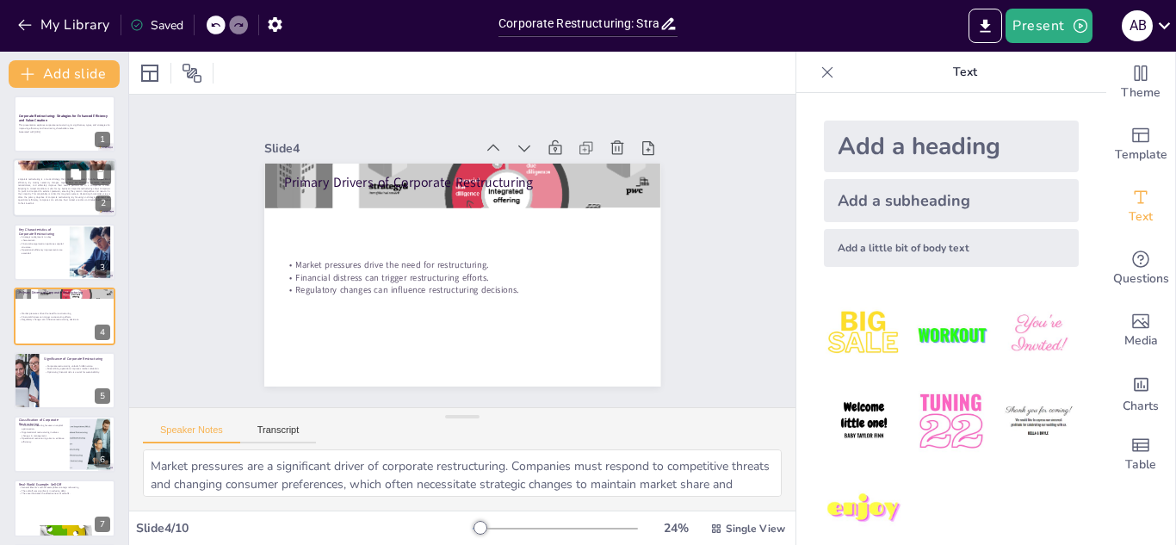
click at [65, 192] on span "Corporate restructuring is a crucial strategy that companies implement to enhan…" at bounding box center [64, 191] width 92 height 27
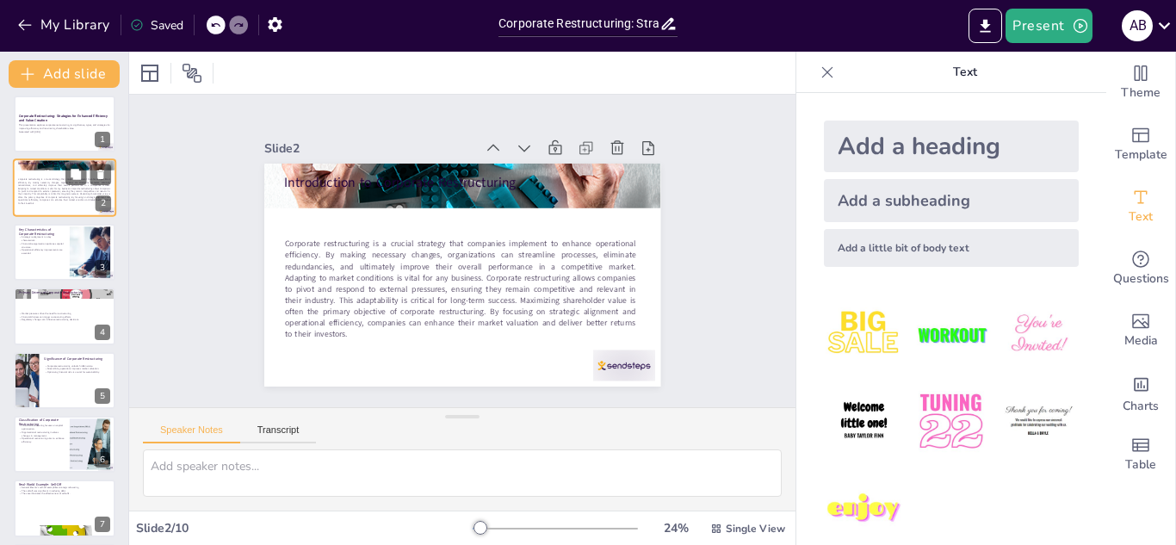
scroll to position [0, 0]
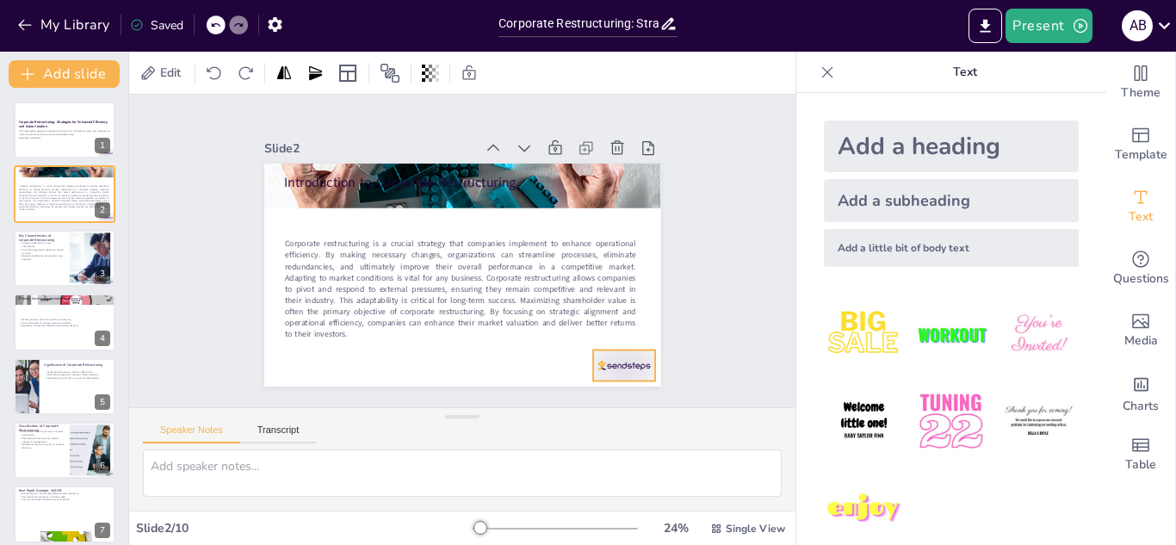
click at [595, 359] on div at bounding box center [624, 365] width 62 height 31
click at [628, 311] on icon at bounding box center [638, 316] width 21 height 21
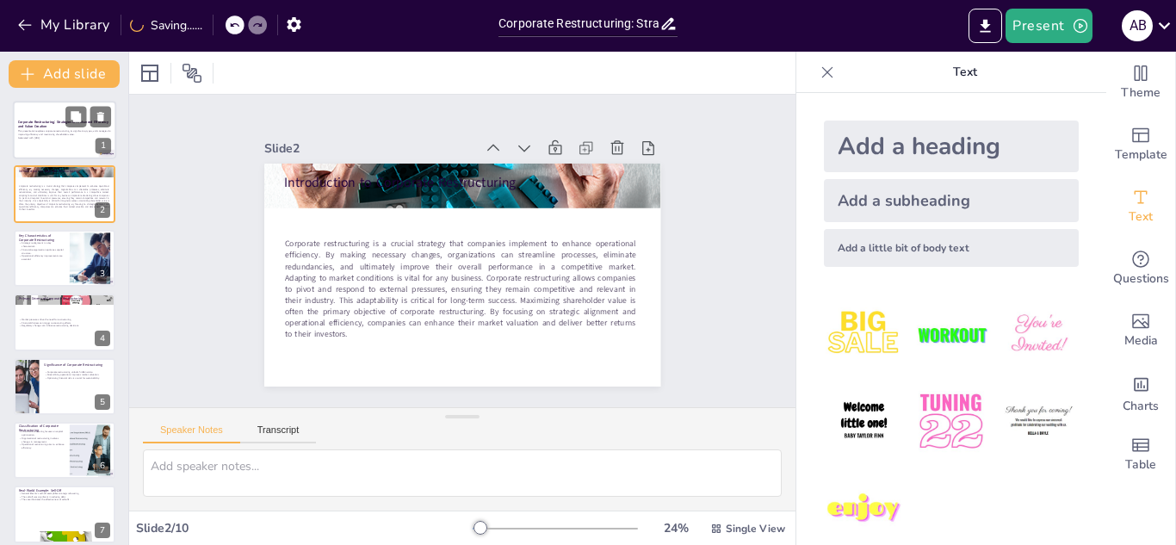
click at [88, 148] on div at bounding box center [64, 130] width 103 height 59
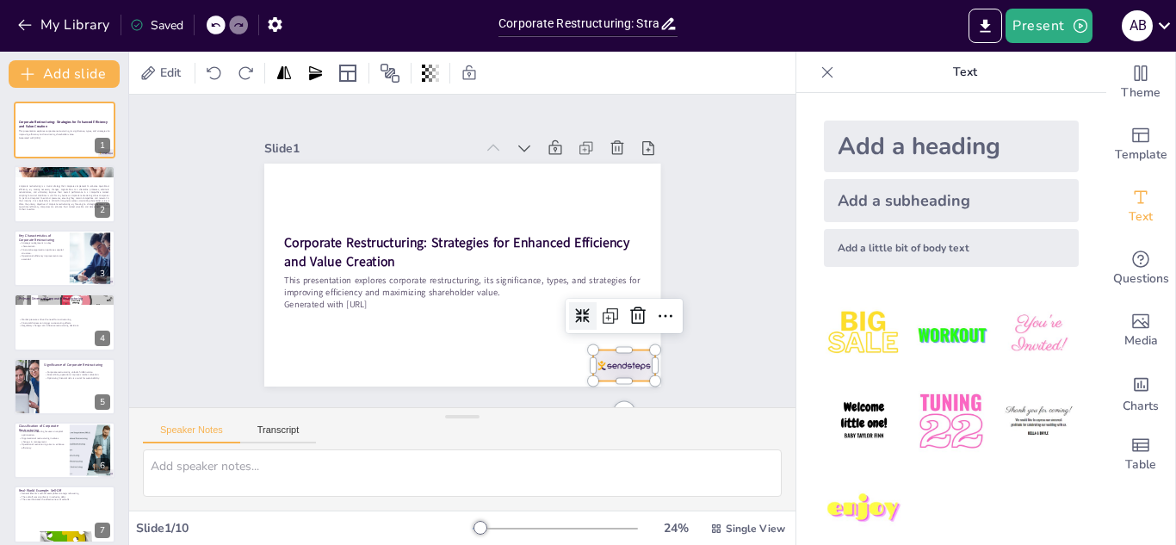
click at [602, 357] on div at bounding box center [624, 365] width 62 height 31
click at [628, 313] on icon at bounding box center [638, 316] width 21 height 21
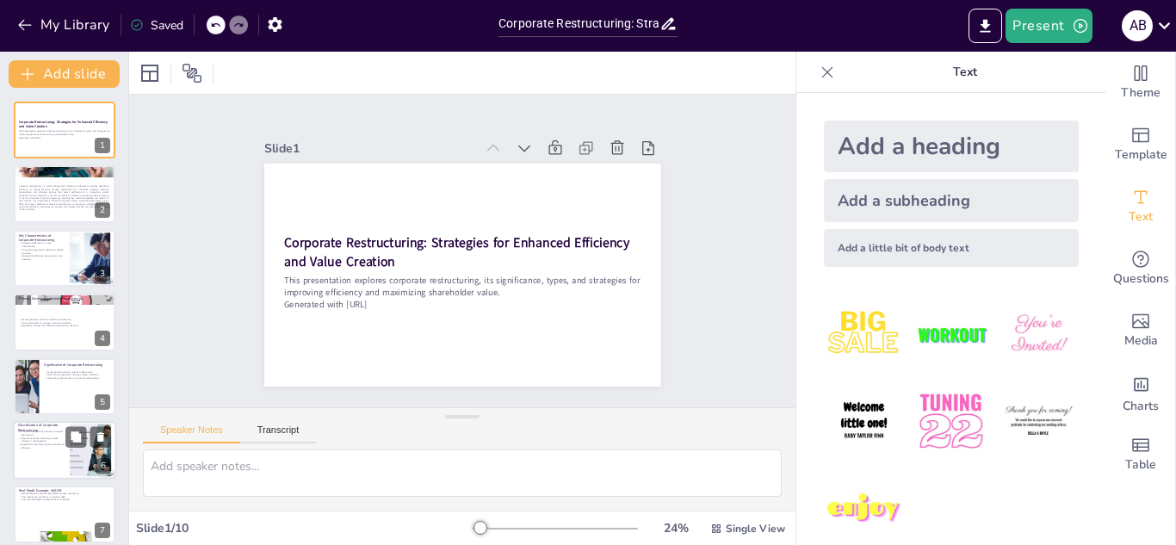
click at [32, 451] on div at bounding box center [64, 450] width 103 height 59
type textarea "Financial restructuring is crucial for optimizing a company's capital structure…"
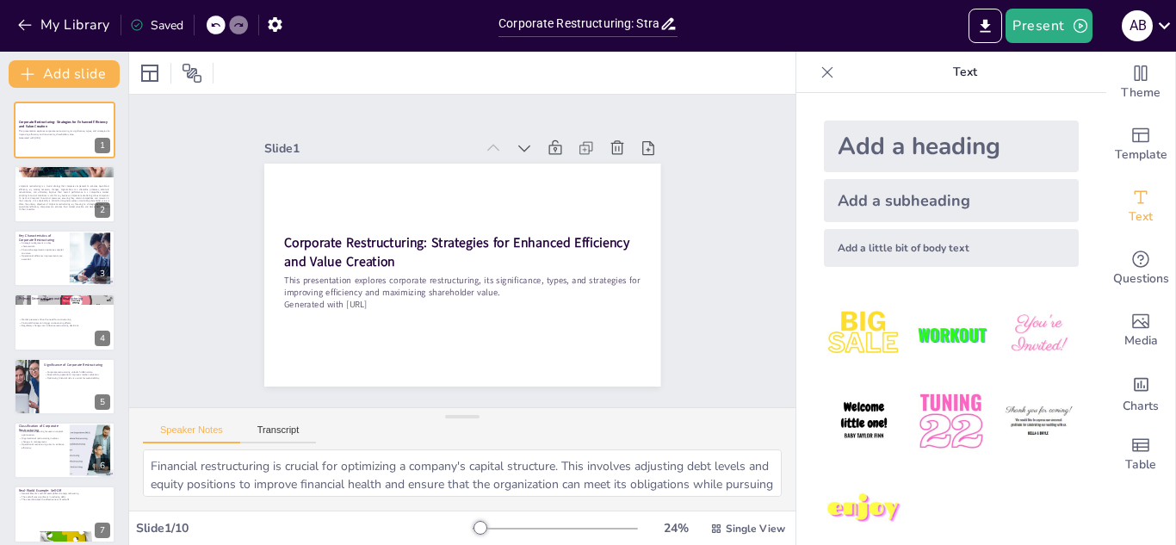
scroll to position [134, 0]
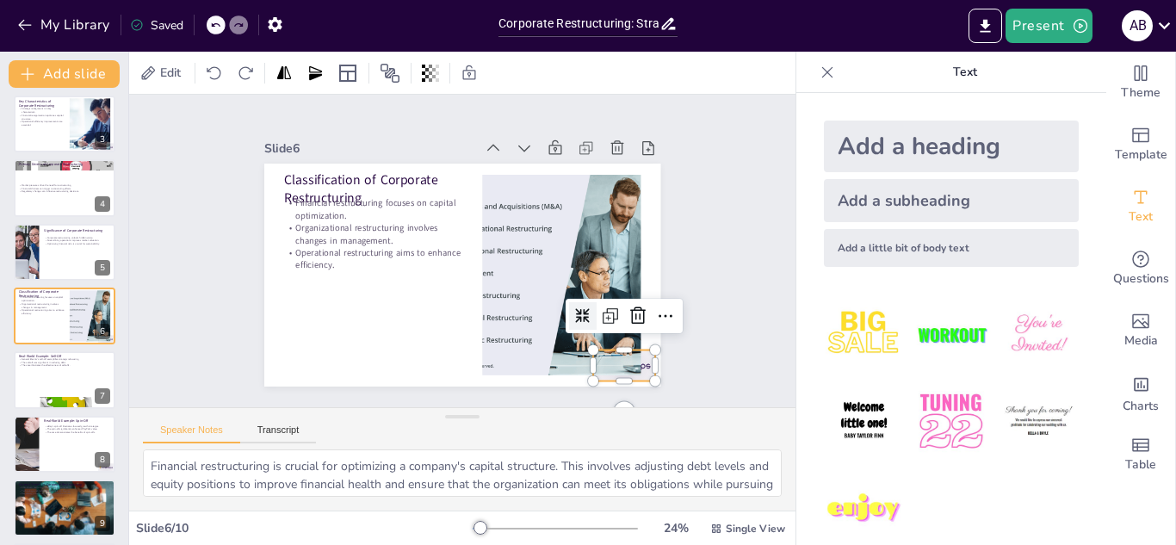
click at [630, 363] on div at bounding box center [624, 365] width 62 height 31
click at [628, 308] on icon at bounding box center [638, 316] width 21 height 21
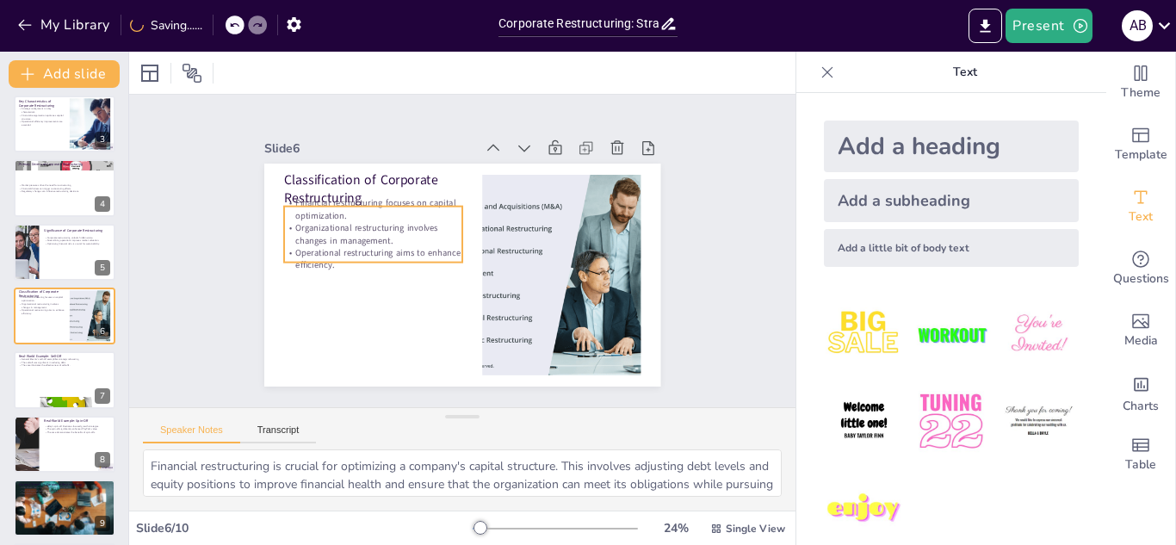
click at [339, 246] on p "Operational restructuring aims to enhance efficiency." at bounding box center [373, 258] width 178 height 25
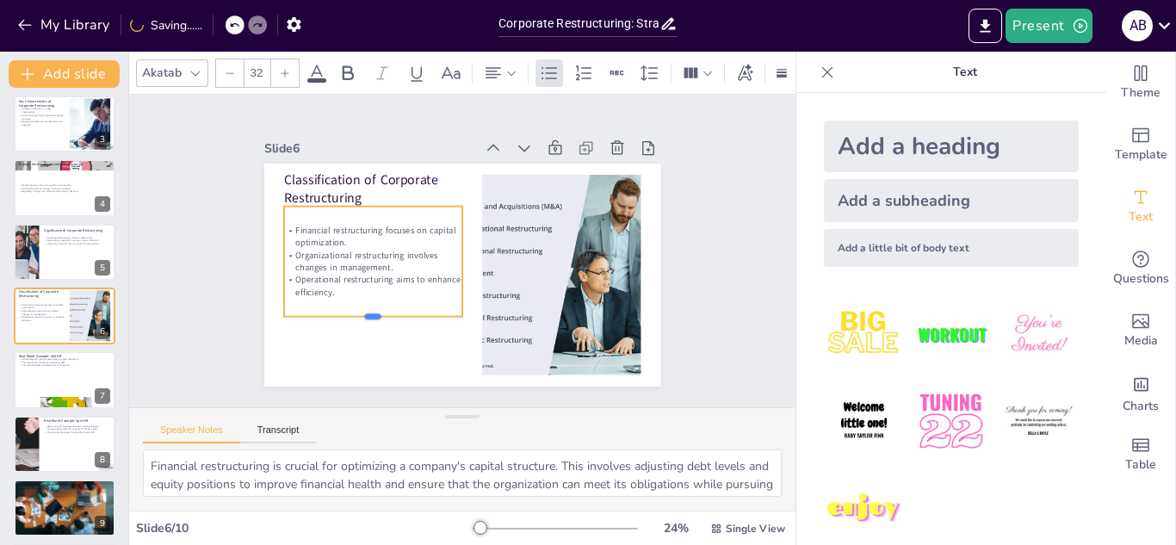
drag, startPoint x: 361, startPoint y: 256, endPoint x: 374, endPoint y: 310, distance: 55.8
click at [374, 316] on div at bounding box center [373, 323] width 178 height 14
type input "48"
click at [357, 184] on p "Classification of Corporate Restructuring" at bounding box center [373, 189] width 178 height 37
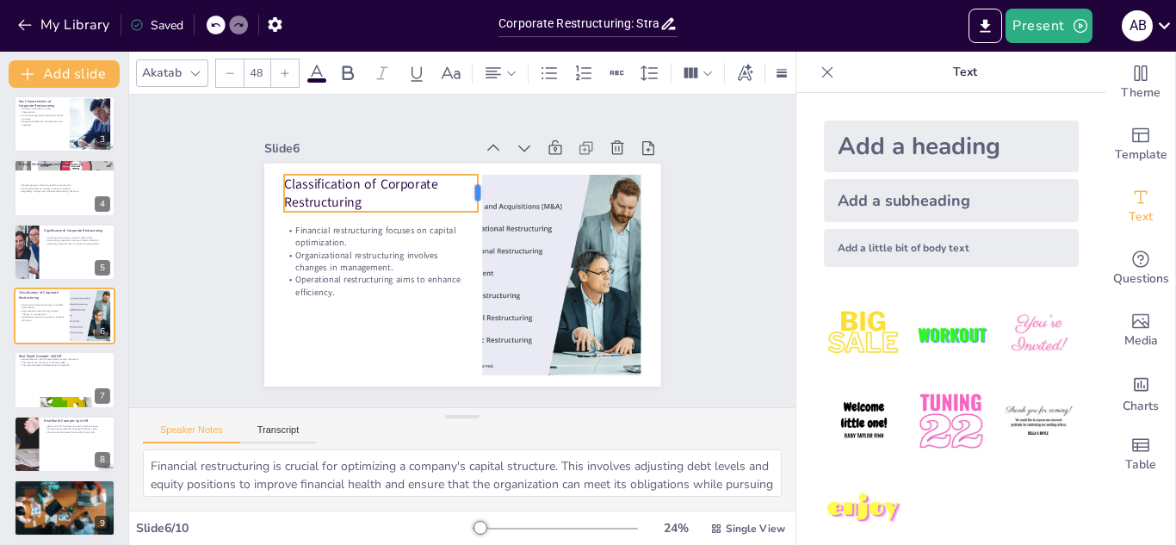
drag, startPoint x: 451, startPoint y: 183, endPoint x: 467, endPoint y: 181, distance: 15.7
click at [478, 181] on div at bounding box center [485, 193] width 14 height 37
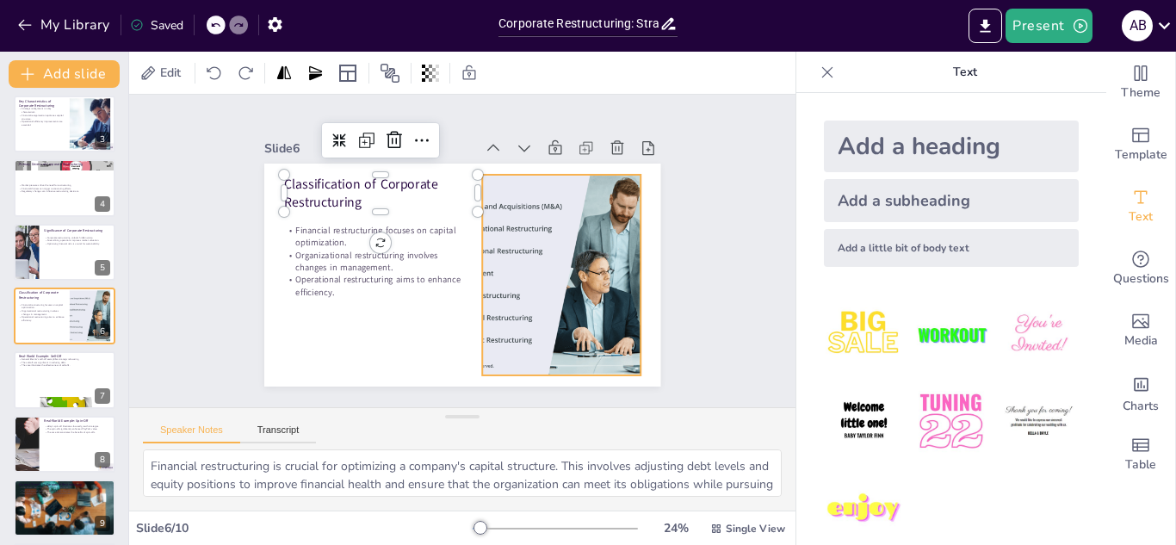
click at [500, 202] on div at bounding box center [561, 275] width 301 height 201
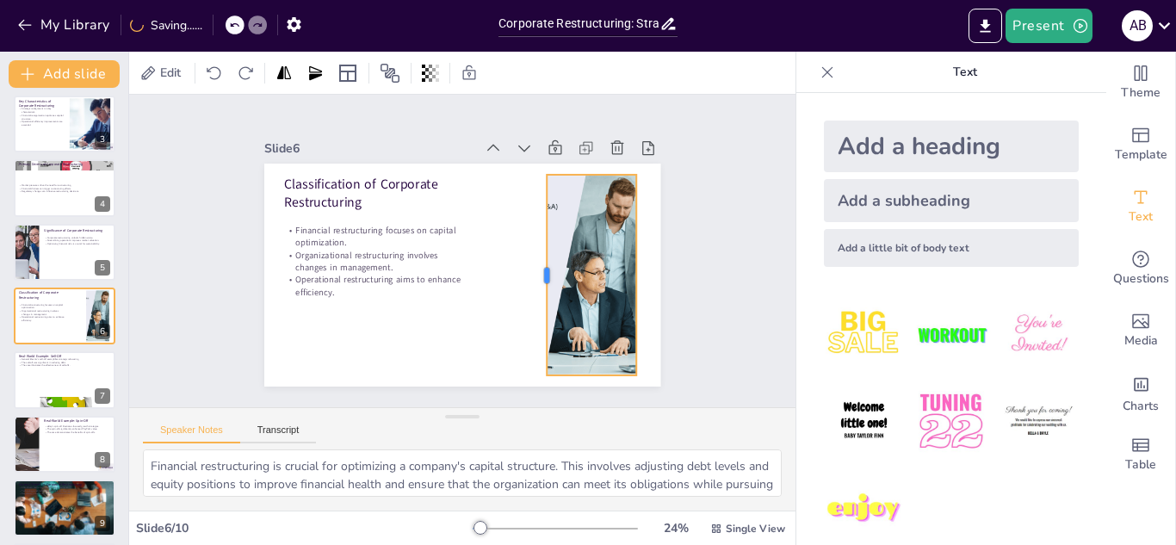
drag, startPoint x: 464, startPoint y: 270, endPoint x: 533, endPoint y: 266, distance: 69.0
click at [533, 266] on div at bounding box center [536, 283] width 34 height 201
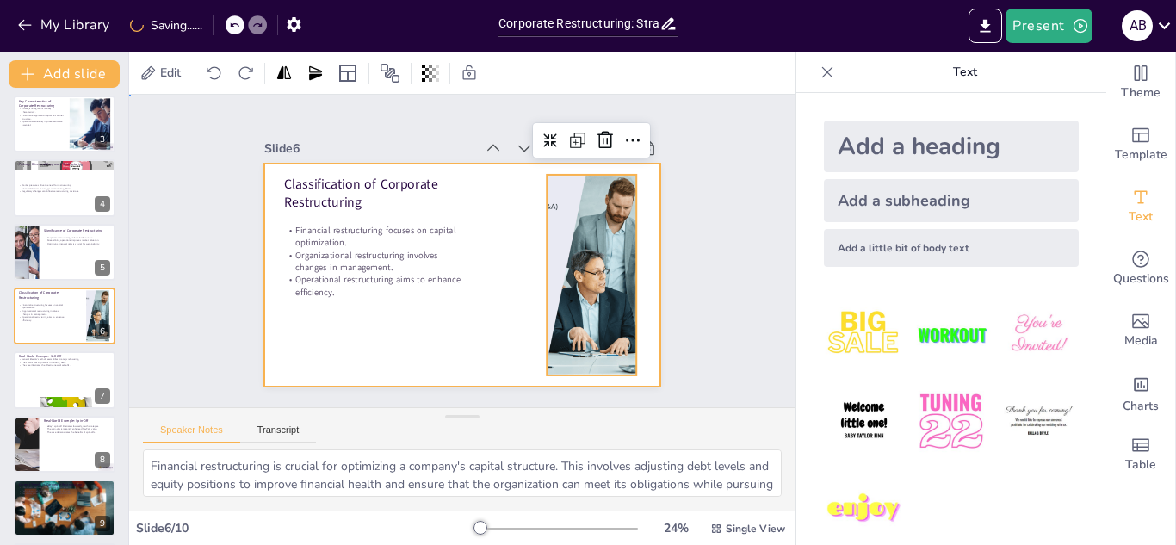
click at [467, 307] on div at bounding box center [462, 275] width 396 height 223
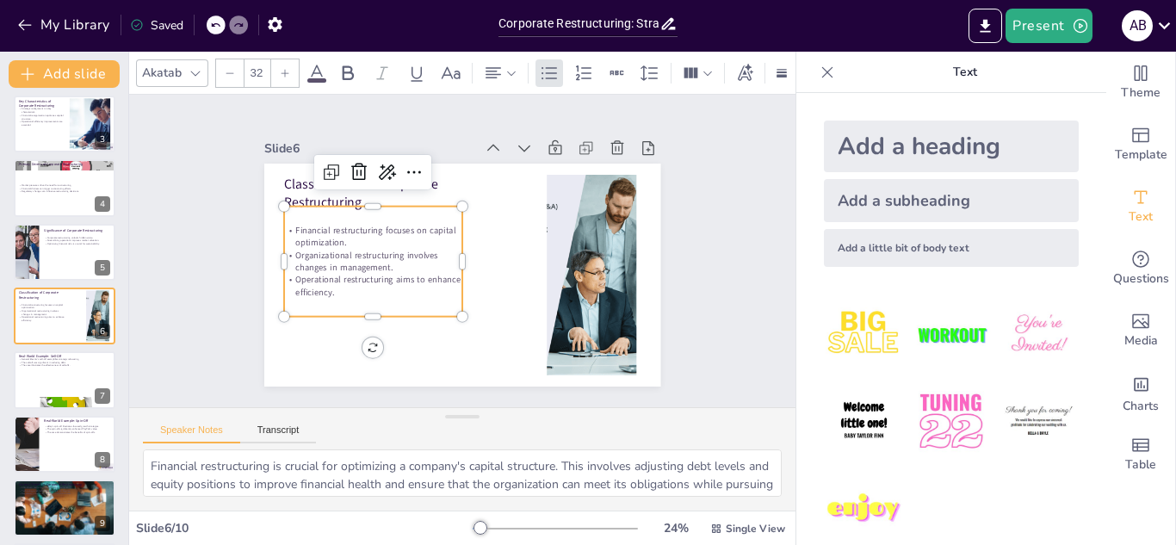
click at [388, 257] on p "Organizational restructuring involves changes in management." at bounding box center [373, 261] width 178 height 25
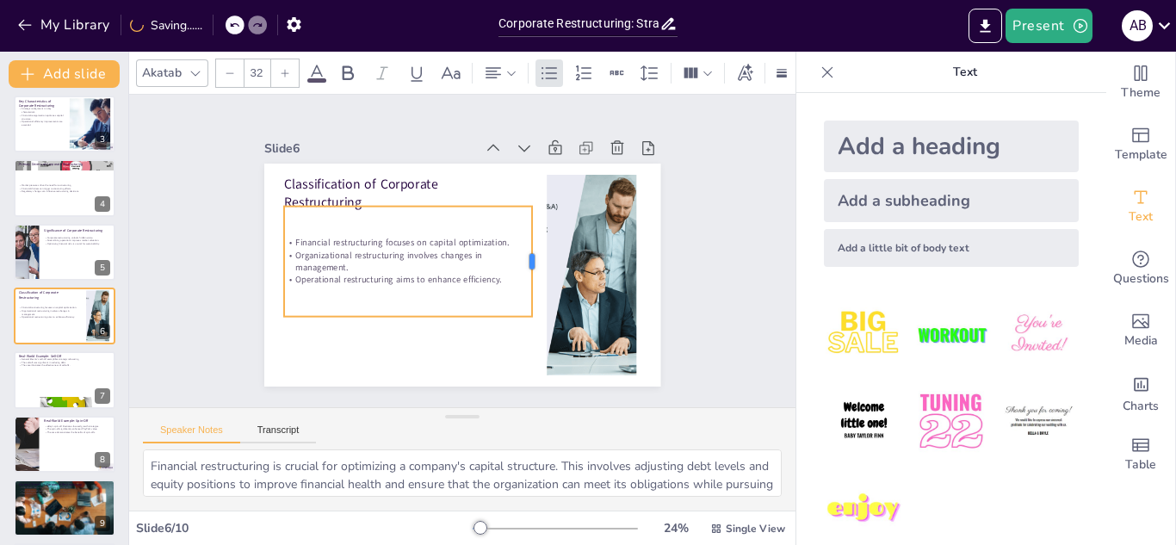
drag, startPoint x: 449, startPoint y: 254, endPoint x: 518, endPoint y: 259, distance: 69.9
click at [525, 259] on div at bounding box center [537, 269] width 25 height 110
click at [64, 369] on div at bounding box center [64, 380] width 103 height 59
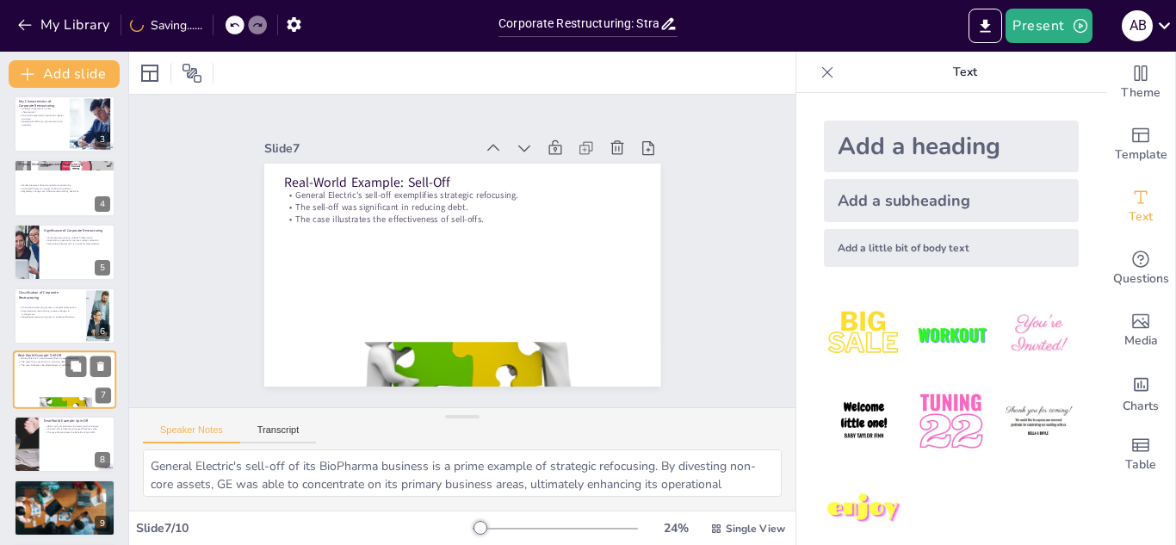
scroll to position [198, 0]
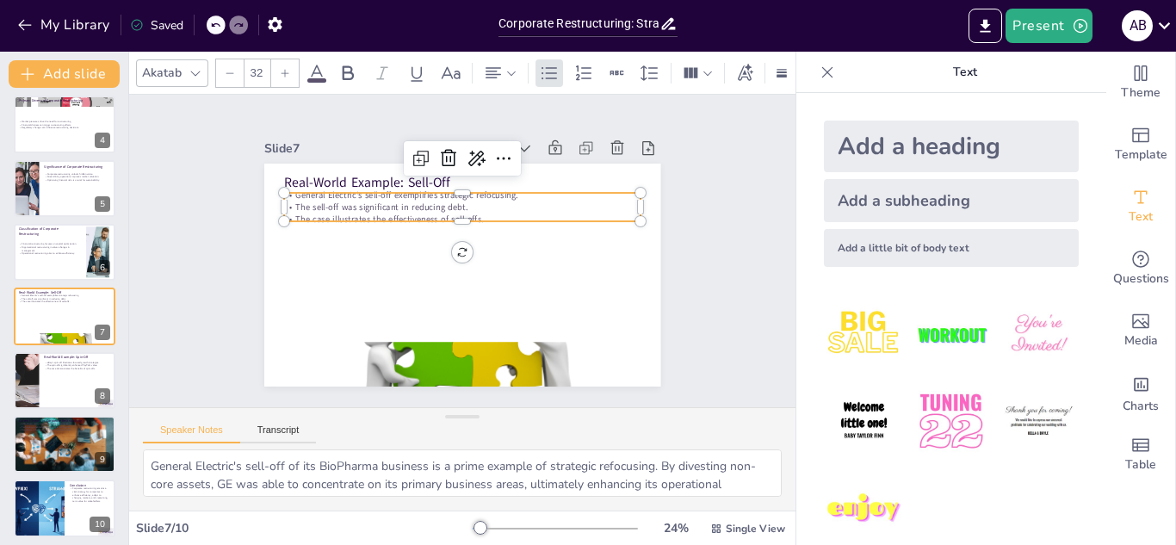
click at [411, 214] on p "The case illustrates the effectiveness of sell-offs." at bounding box center [462, 220] width 357 height 12
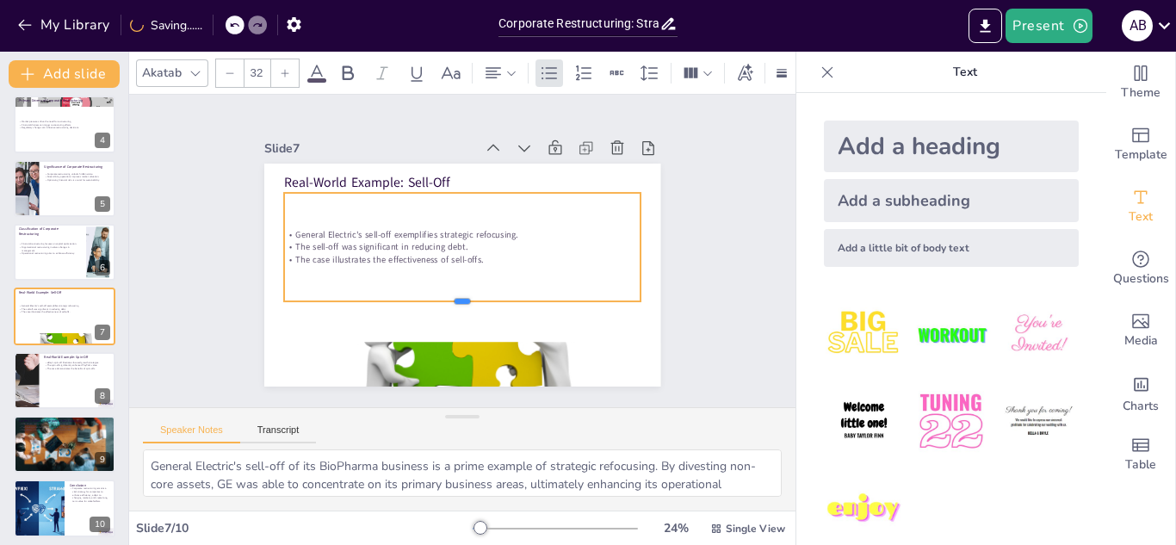
drag, startPoint x: 448, startPoint y: 216, endPoint x: 457, endPoint y: 296, distance: 80.6
click at [457, 301] on div at bounding box center [462, 308] width 357 height 14
click at [451, 187] on div "General Electric's sell-off exemplifies strategic refocusing. The sell-off was …" at bounding box center [463, 247] width 366 height 145
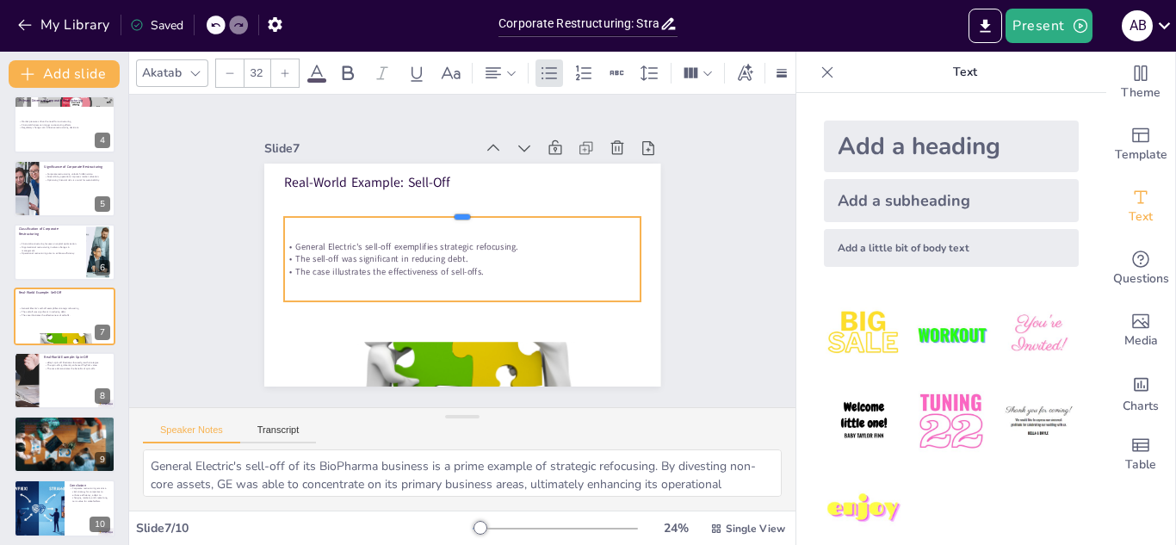
drag, startPoint x: 450, startPoint y: 184, endPoint x: 456, endPoint y: 208, distance: 24.9
click at [456, 208] on div at bounding box center [462, 210] width 357 height 14
click at [51, 405] on div at bounding box center [64, 380] width 103 height 59
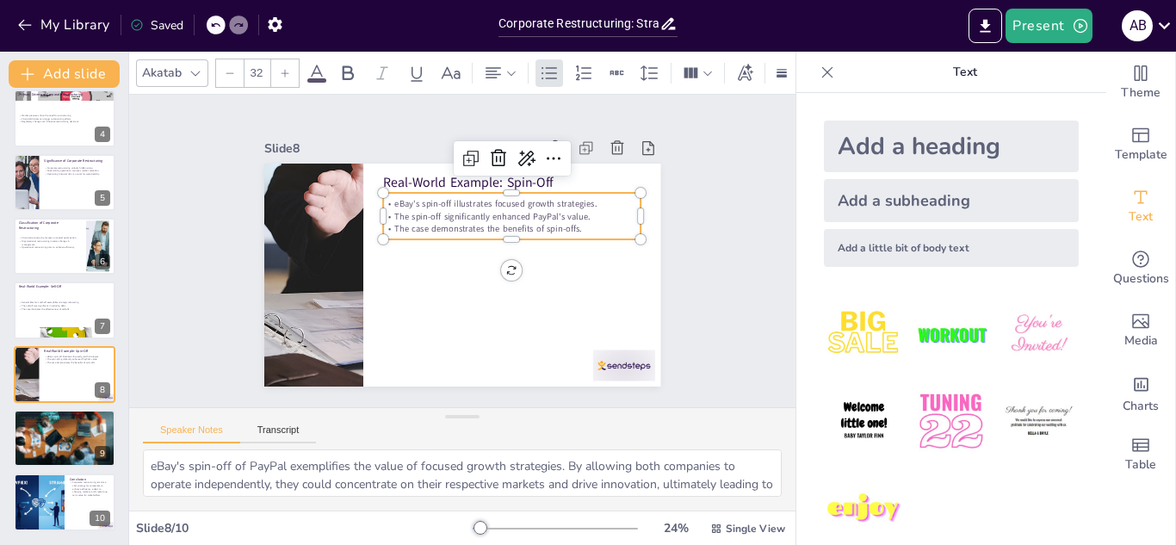
click at [499, 193] on p "eBay's spin-off illustrates focused growth strategies." at bounding box center [516, 208] width 257 height 39
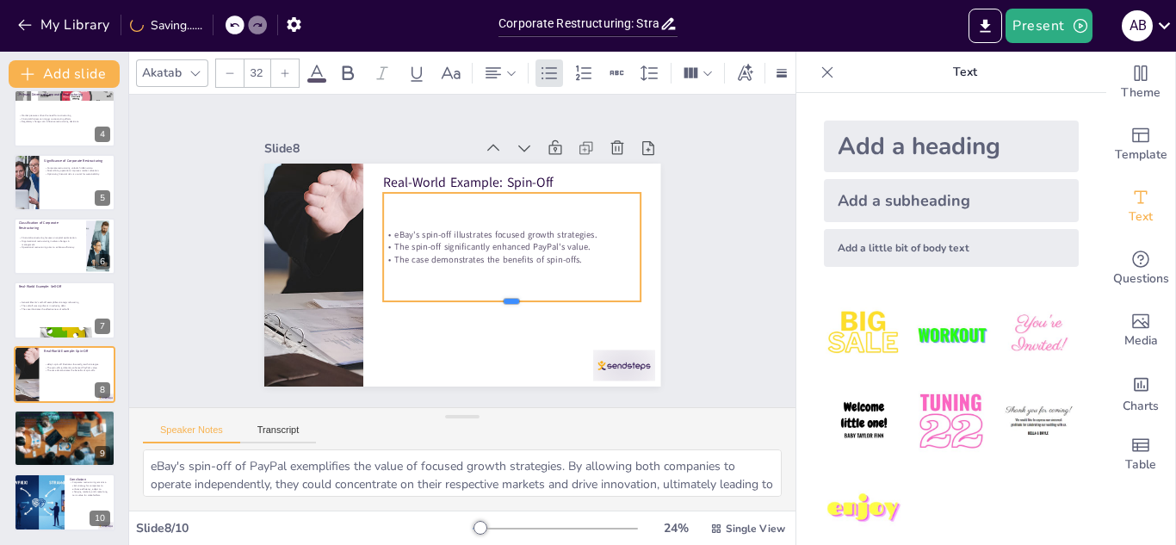
drag, startPoint x: 499, startPoint y: 233, endPoint x: 514, endPoint y: 295, distance: 63.9
click at [514, 301] on div at bounding box center [511, 308] width 257 height 14
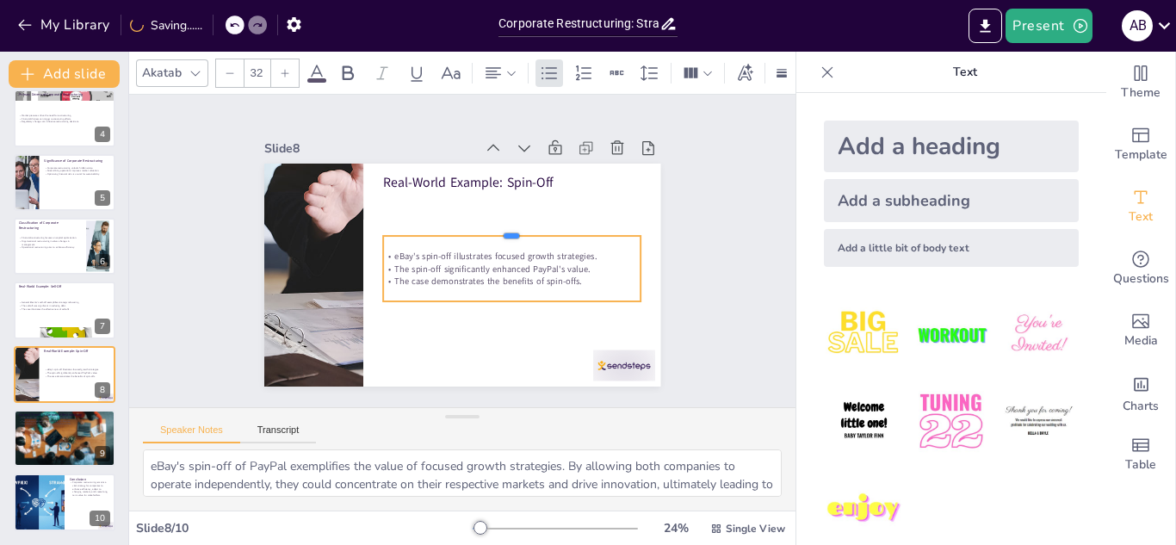
drag, startPoint x: 498, startPoint y: 183, endPoint x: 509, endPoint y: 226, distance: 44.5
click at [509, 226] on div at bounding box center [511, 229] width 257 height 14
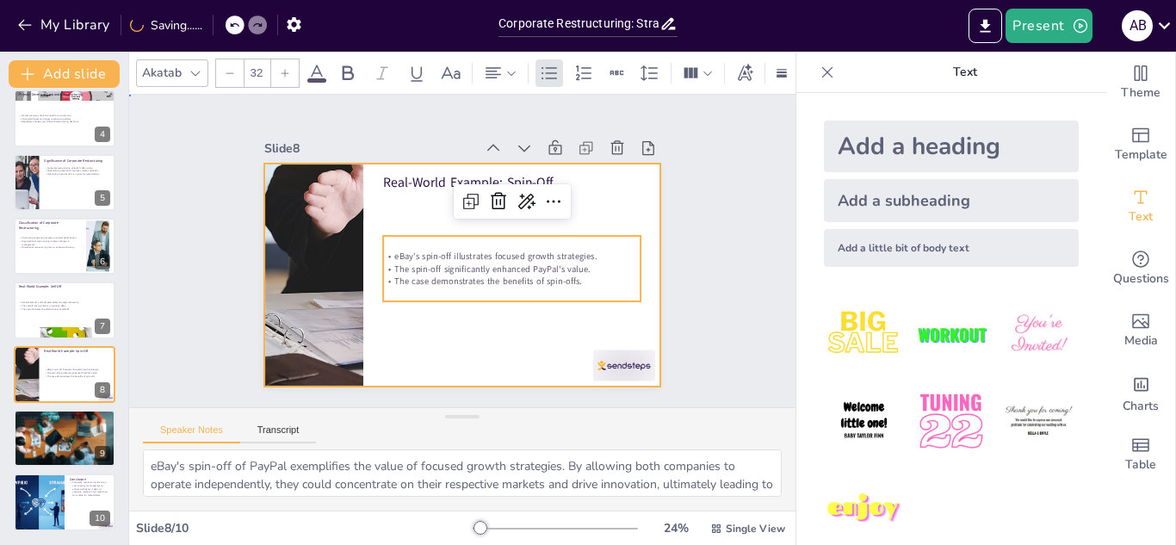
click at [398, 220] on div at bounding box center [462, 275] width 396 height 223
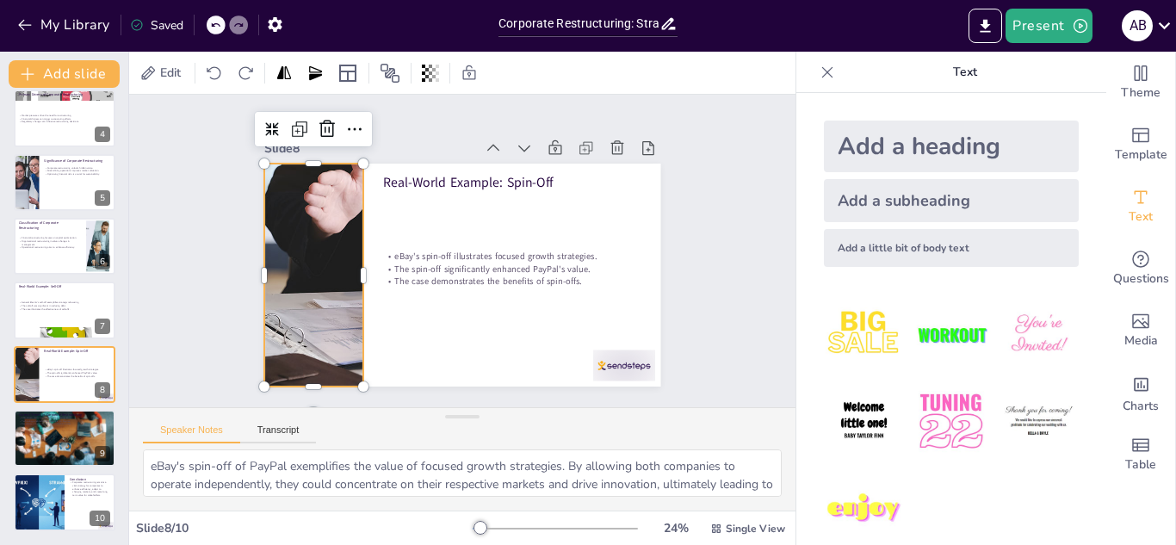
click at [282, 330] on div at bounding box center [314, 275] width 714 height 223
click at [715, 301] on div "Slide 1 Corporate Restructuring: Strategies for Enhanced Efficiency and Value C…" at bounding box center [463, 250] width 696 height 381
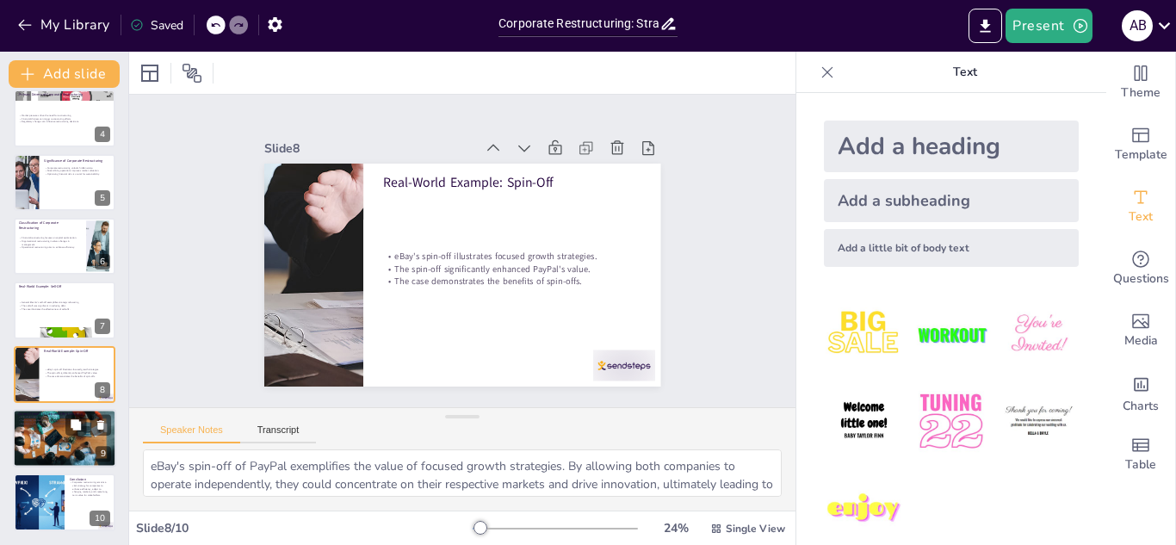
click at [67, 448] on div at bounding box center [64, 438] width 103 height 59
type textarea "ESG-driven restructuring is increasingly important as companies prioritize sust…"
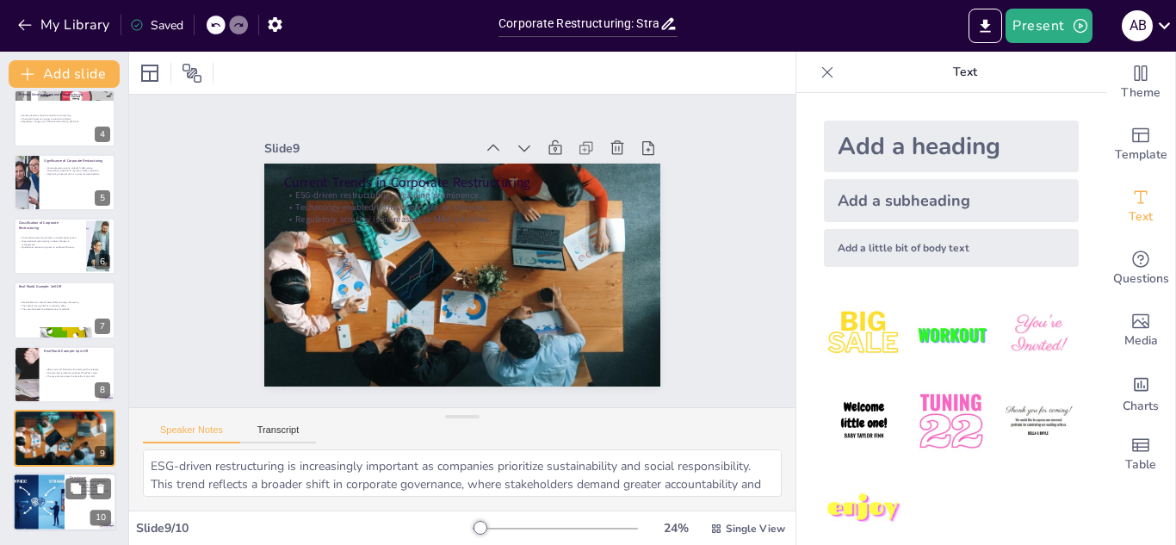
click at [40, 513] on div at bounding box center [39, 503] width 104 height 59
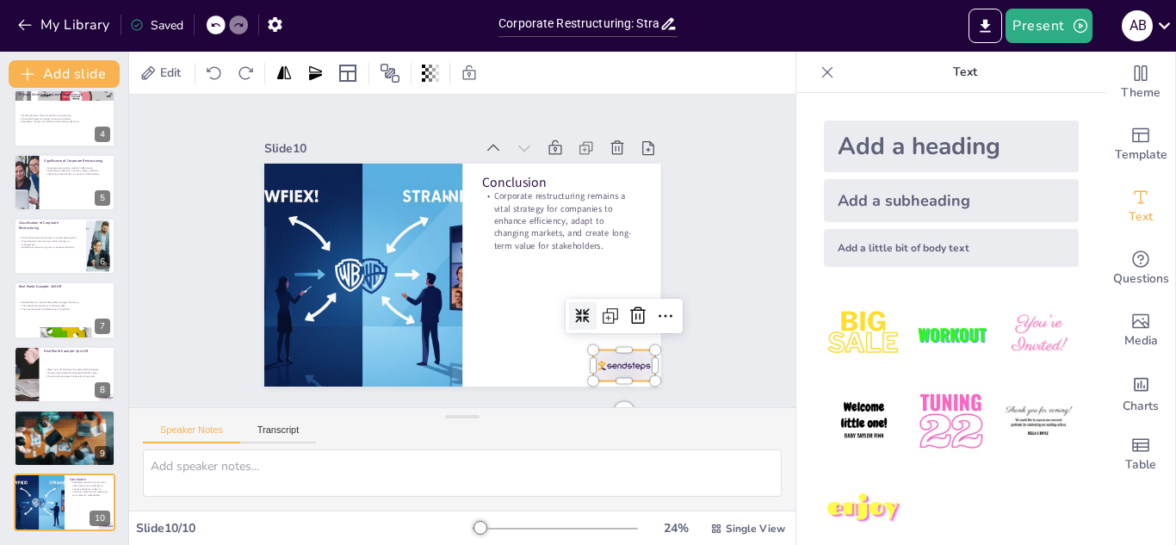
click at [626, 366] on div at bounding box center [611, 381] width 65 height 37
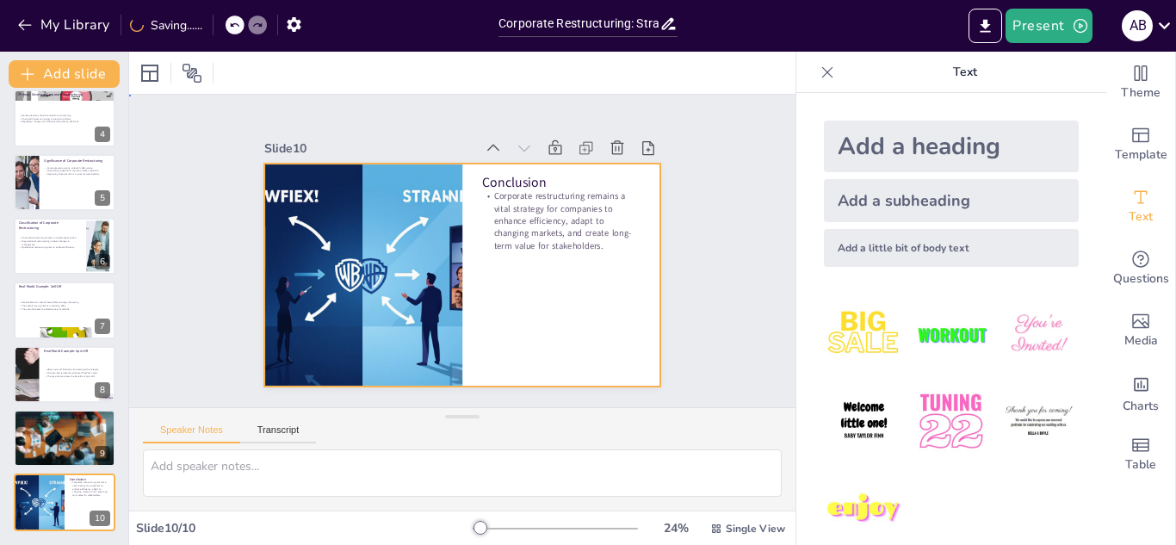
click at [611, 313] on div at bounding box center [462, 275] width 396 height 223
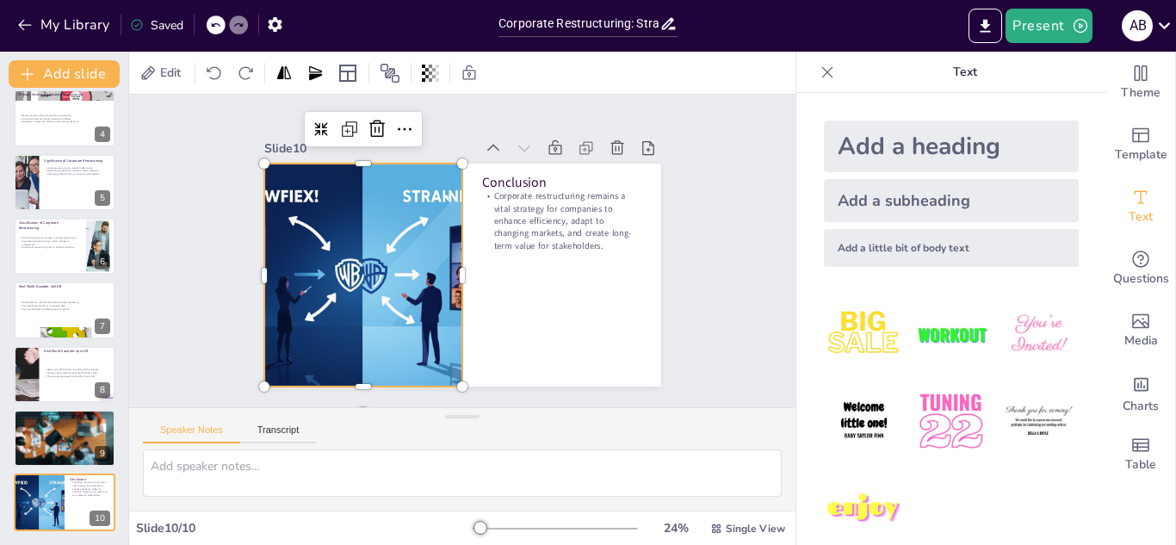
click at [344, 296] on div at bounding box center [362, 275] width 397 height 223
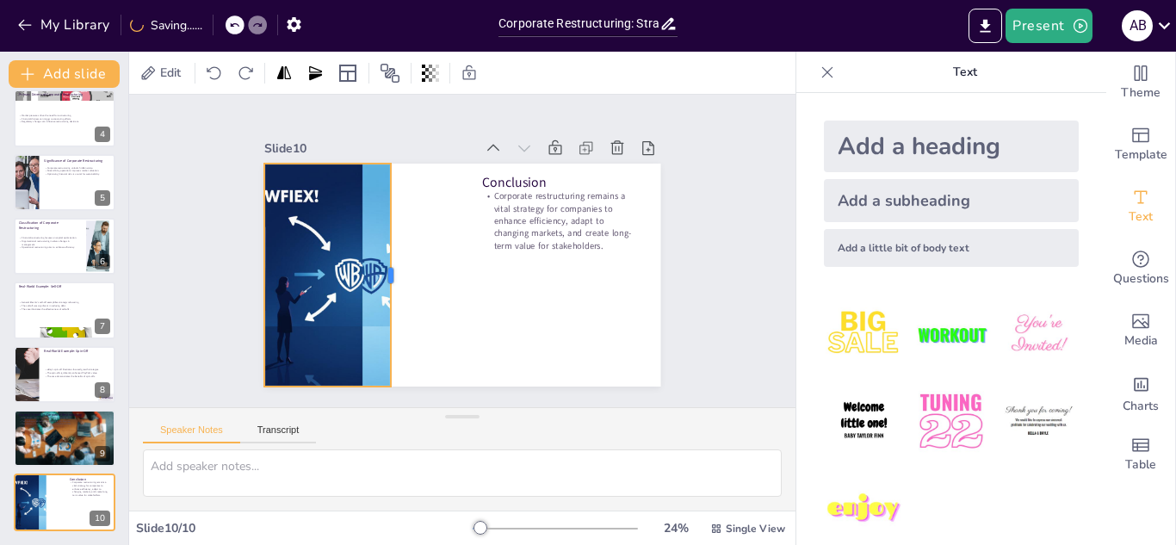
drag, startPoint x: 451, startPoint y: 270, endPoint x: 380, endPoint y: 288, distance: 73.5
click at [391, 288] on div at bounding box center [398, 275] width 14 height 223
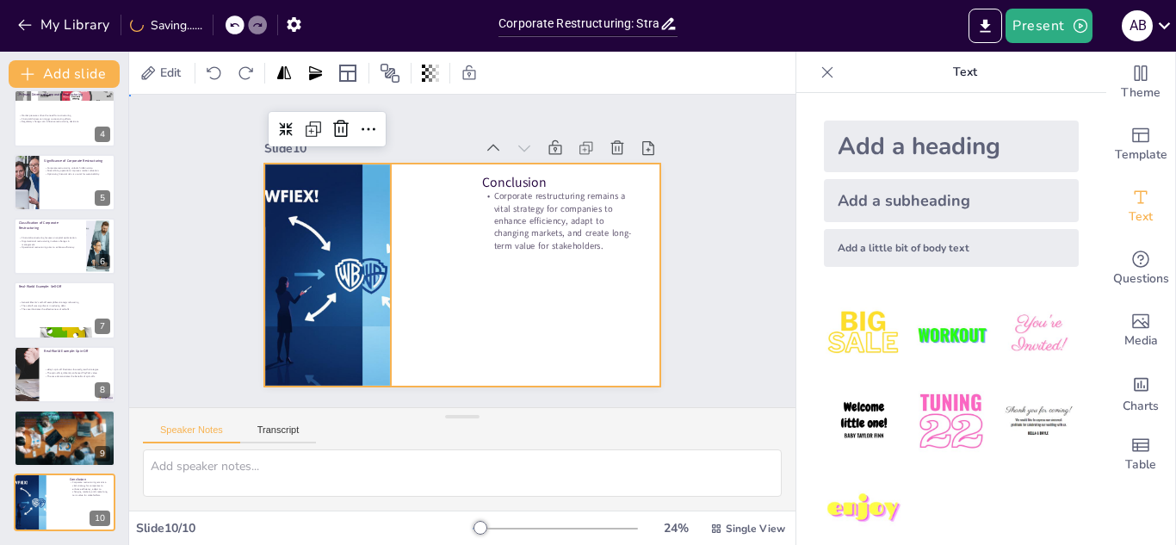
click at [439, 291] on div at bounding box center [462, 275] width 396 height 223
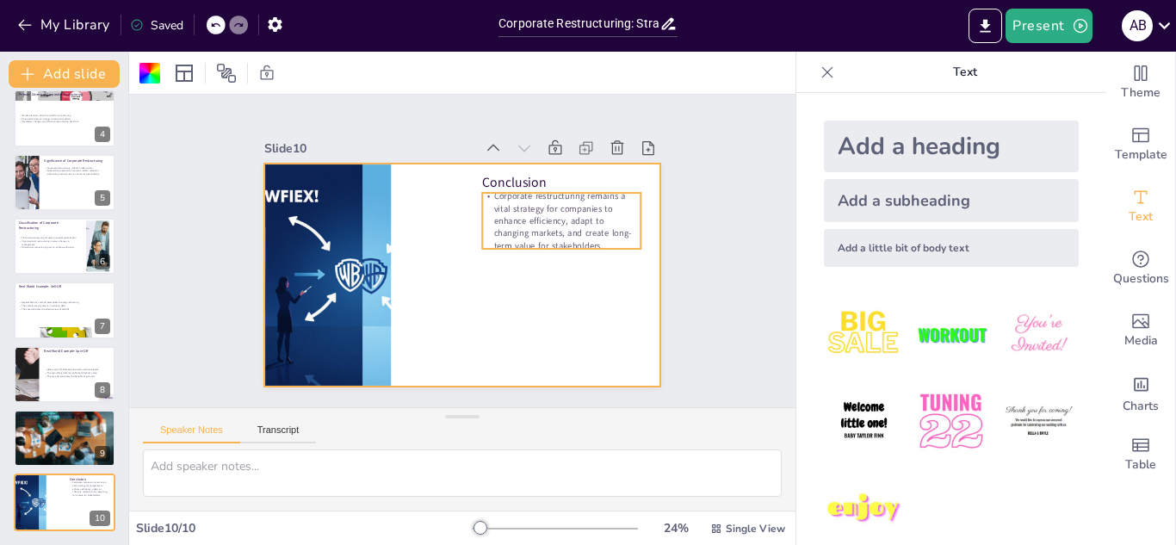
click at [520, 233] on p "Corporate restructuring remains a vital strategy for companies to enhance effic…" at bounding box center [561, 221] width 158 height 62
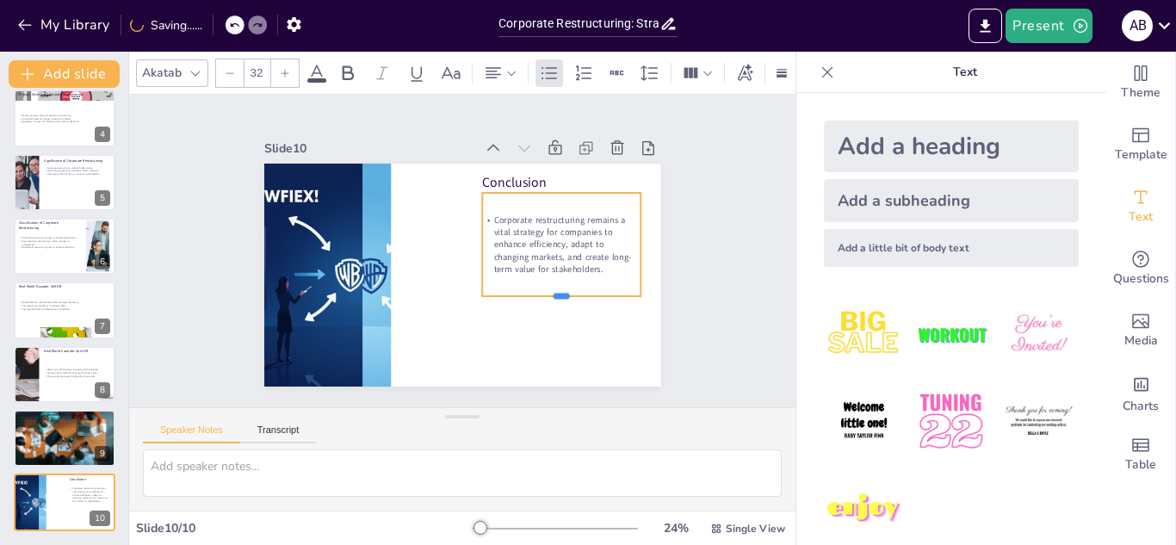
drag, startPoint x: 545, startPoint y: 245, endPoint x: 545, endPoint y: 292, distance: 47.4
click at [545, 296] on div at bounding box center [561, 303] width 158 height 14
drag, startPoint x: 468, startPoint y: 192, endPoint x: 475, endPoint y: 281, distance: 89.0
click at [475, 281] on div "Conclusion Corporate restructuring remains a vital strategy for companies to en…" at bounding box center [462, 275] width 396 height 223
type input "30.6"
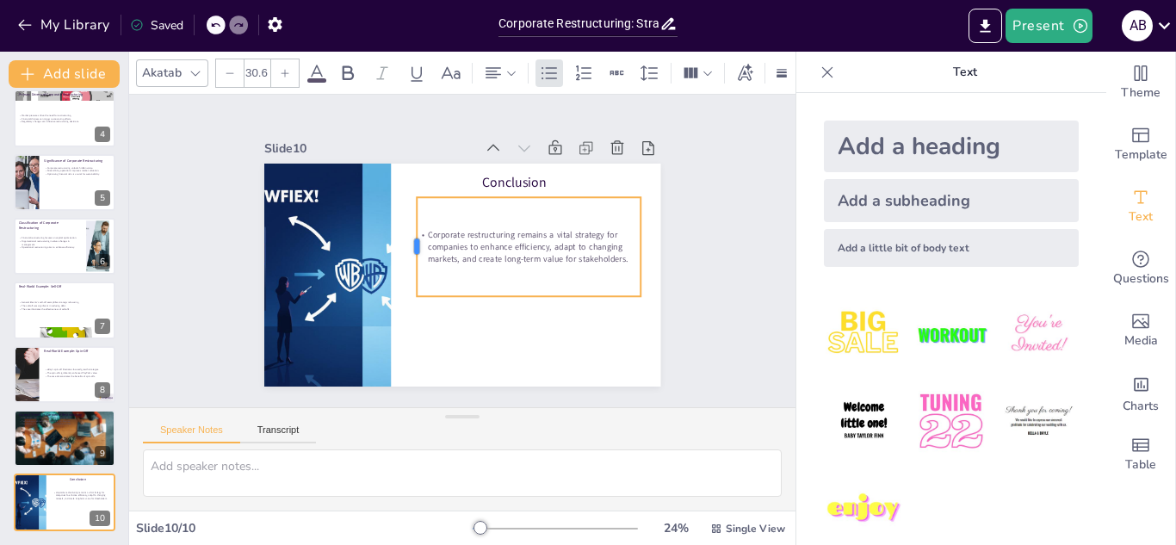
drag, startPoint x: 472, startPoint y: 242, endPoint x: 400, endPoint y: 254, distance: 73.3
click at [403, 254] on div at bounding box center [410, 246] width 14 height 99
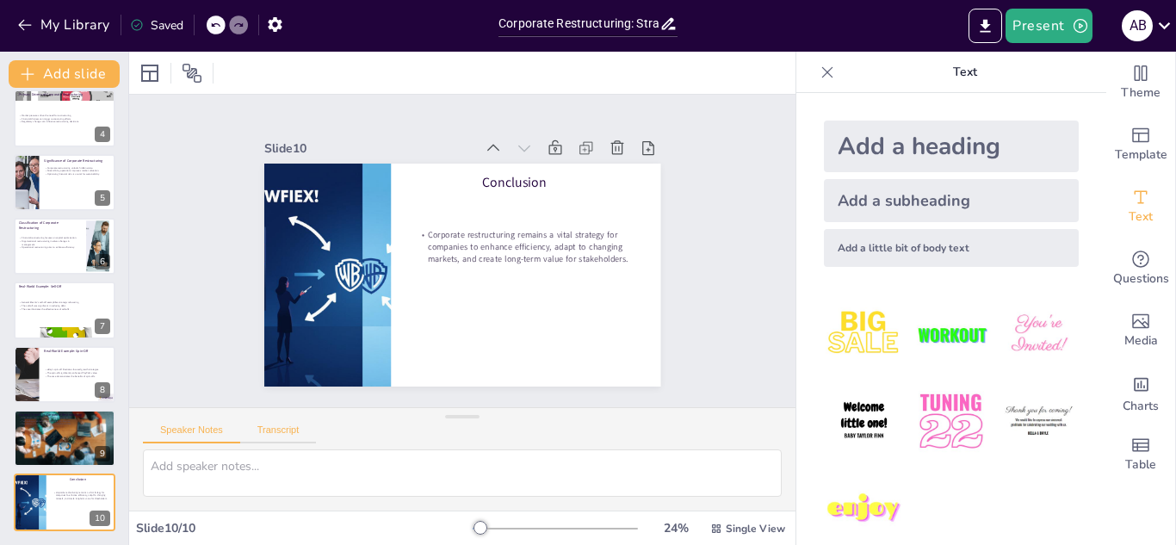
click at [285, 432] on button "Transcript" at bounding box center [278, 434] width 77 height 19
click at [199, 431] on button "Speaker Notes" at bounding box center [191, 434] width 97 height 19
click at [682, 301] on div "Slide 1 Corporate Restructuring: Strategies for Enhanced Efficiency and Value C…" at bounding box center [462, 250] width 562 height 481
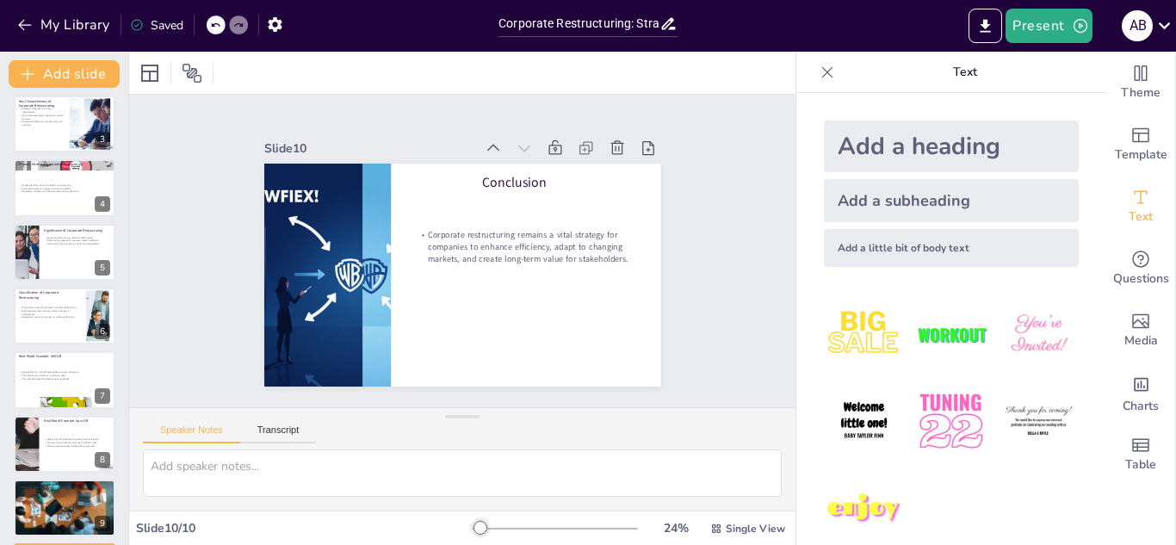
scroll to position [0, 0]
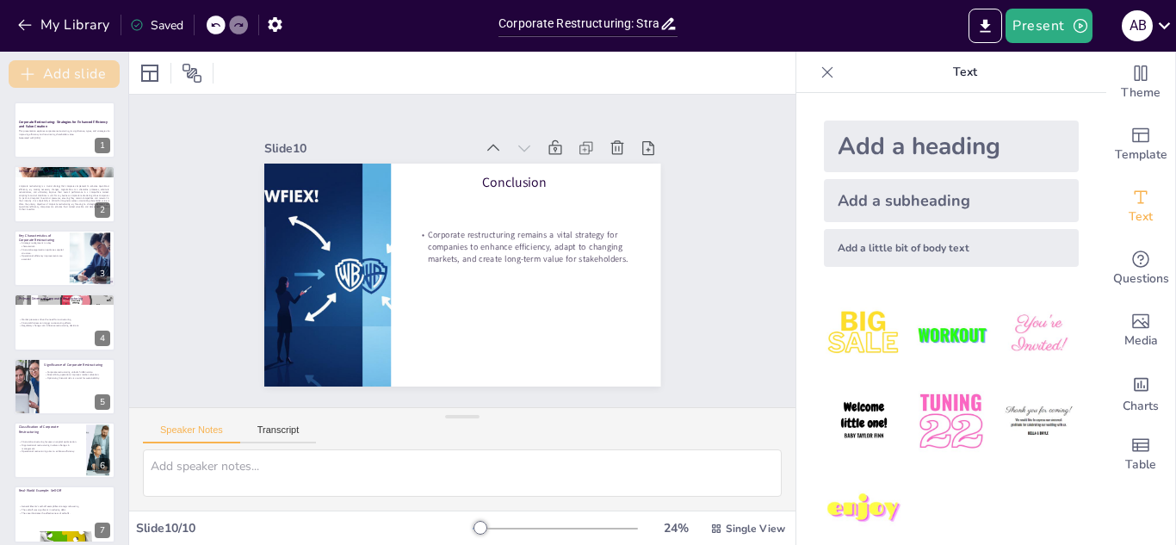
click at [54, 76] on button "Add slide" at bounding box center [64, 74] width 111 height 28
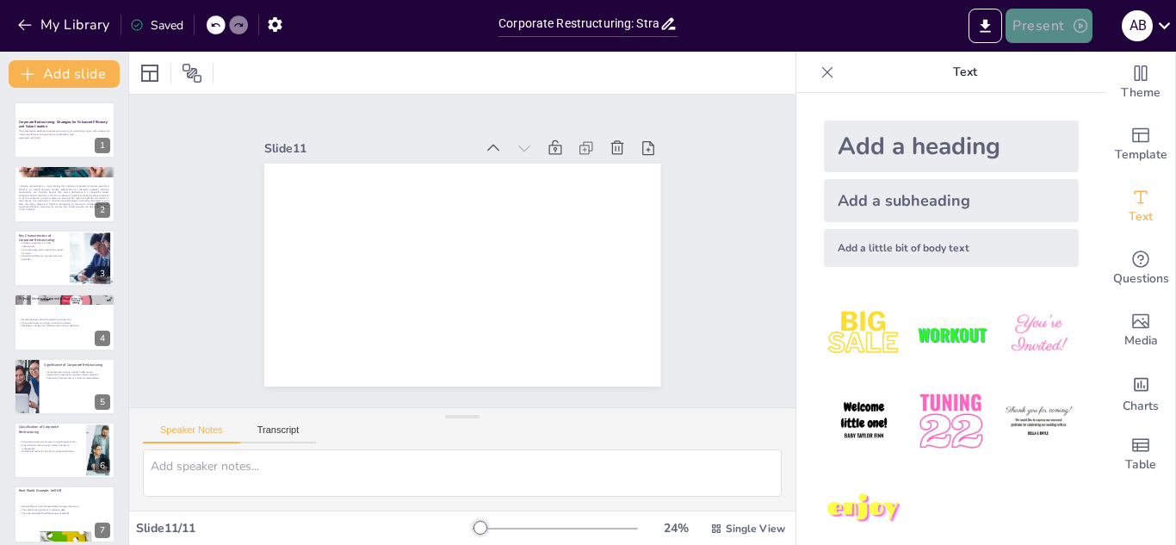
click at [1060, 31] on button "Present" at bounding box center [1049, 26] width 86 height 34
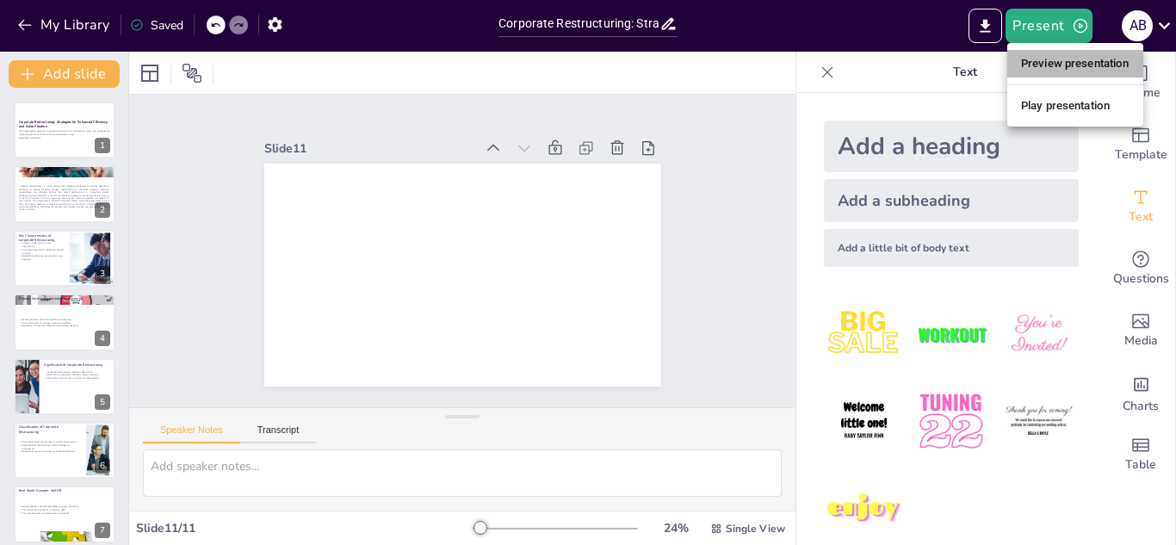
click at [1080, 71] on li "Preview presentation" at bounding box center [1076, 64] width 136 height 28
